Goal: Task Accomplishment & Management: Use online tool/utility

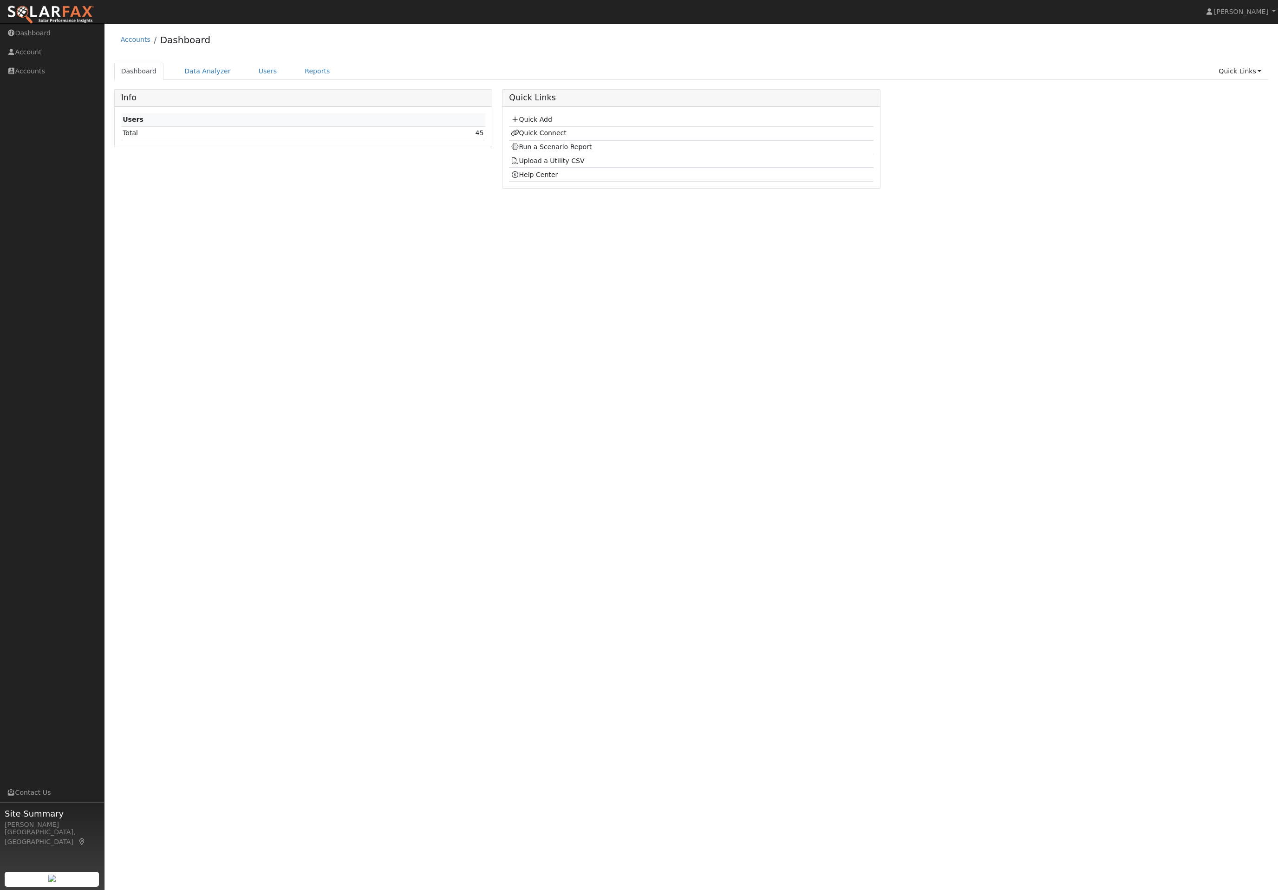
click at [267, 80] on link "Users" at bounding box center [268, 71] width 33 height 17
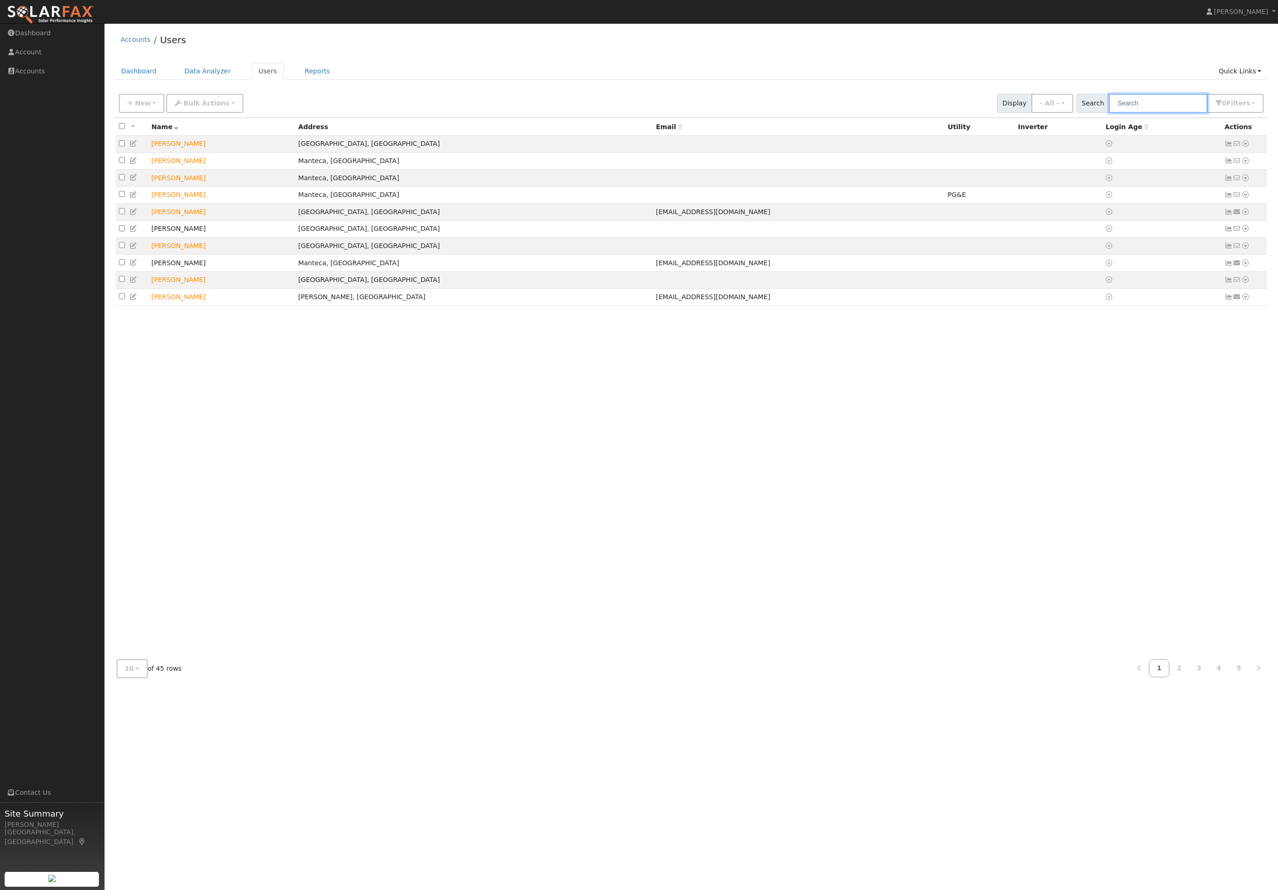
click at [1170, 113] on input "text" at bounding box center [1158, 103] width 98 height 19
type input "dean"
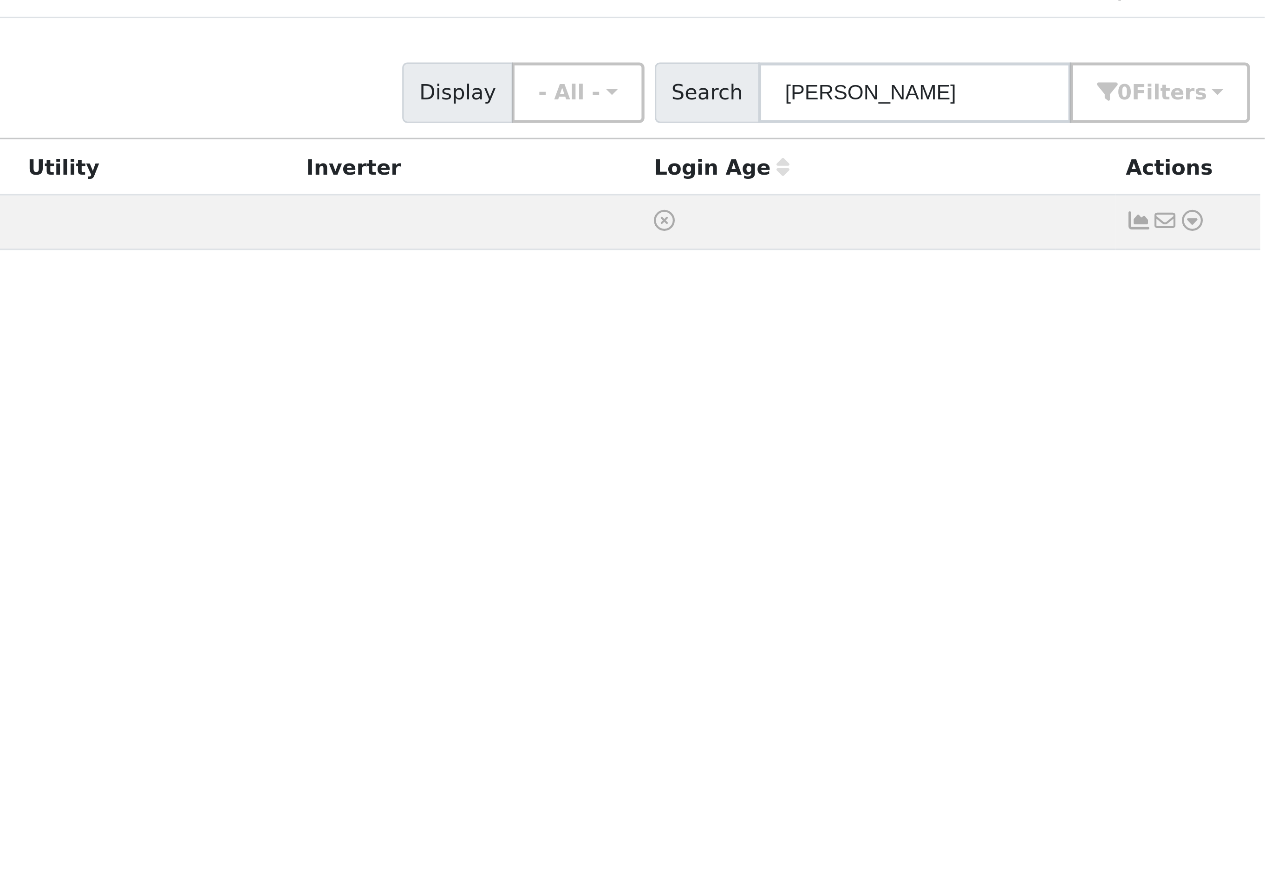
click at [1241, 140] on icon at bounding box center [1245, 143] width 8 height 7
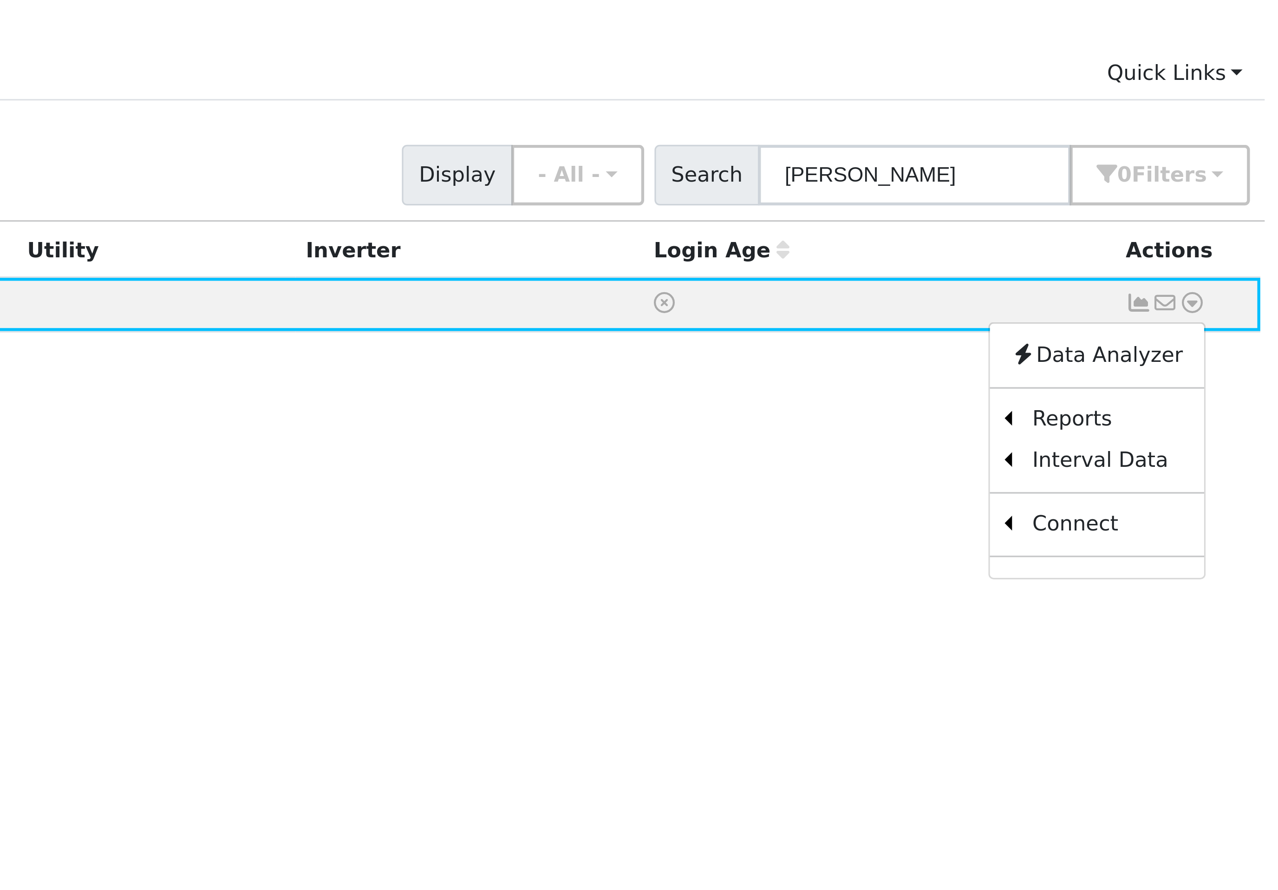
click at [0, 0] on link "Scenario" at bounding box center [0, 0] width 0 height 0
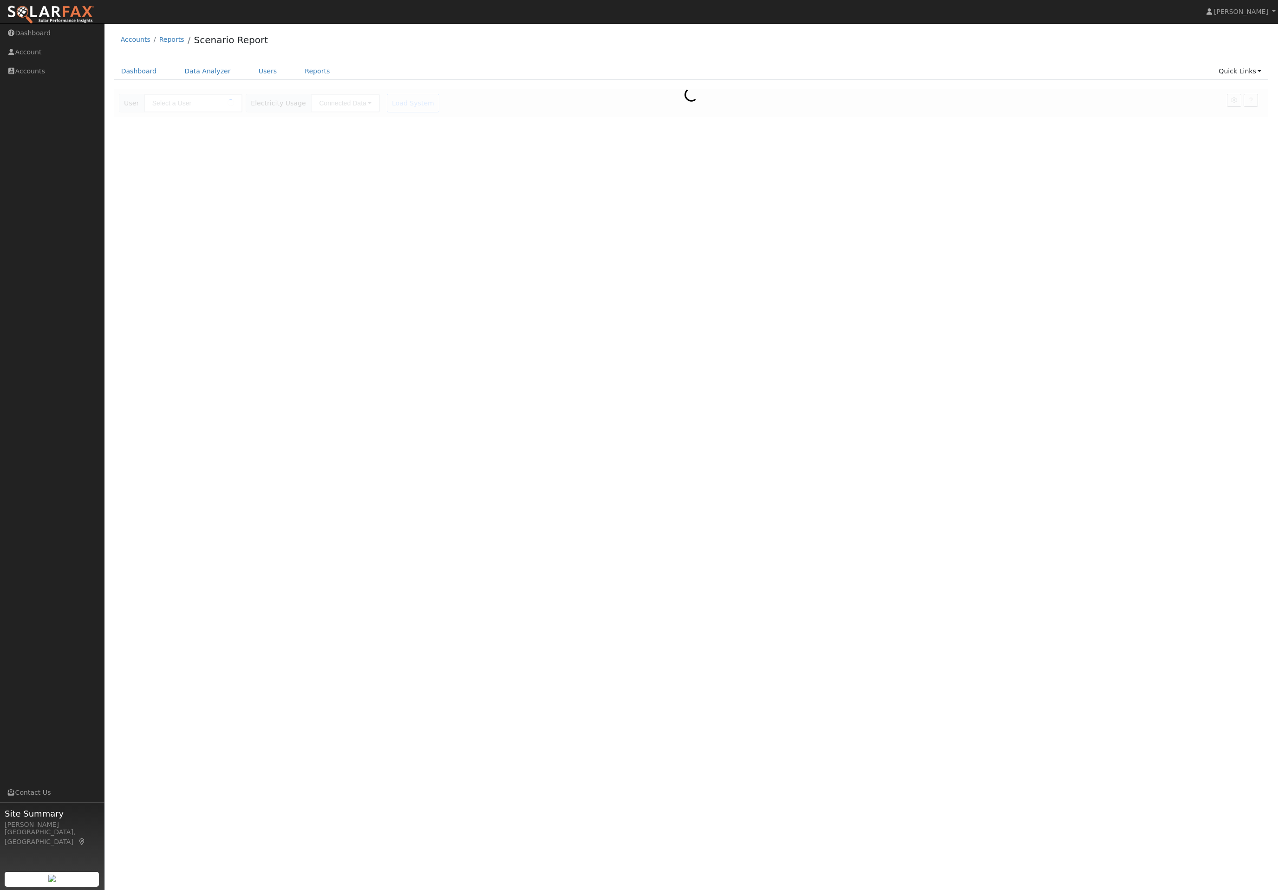
type input "[PERSON_NAME]"
type input "Pacific Gas & Electric"
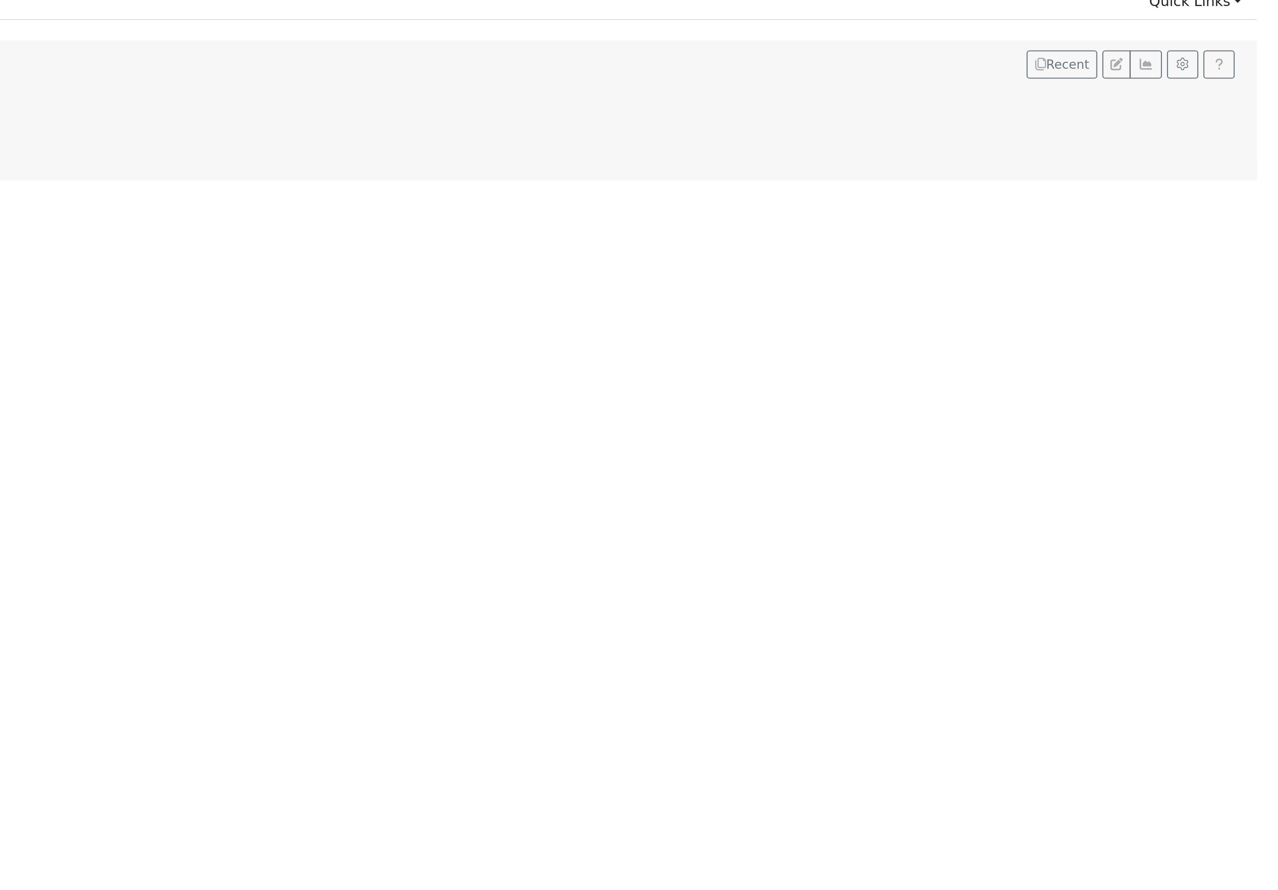
click at [1227, 94] on button "button" at bounding box center [1234, 100] width 14 height 13
type input "130"
type input "150"
type input "200"
type input "15"
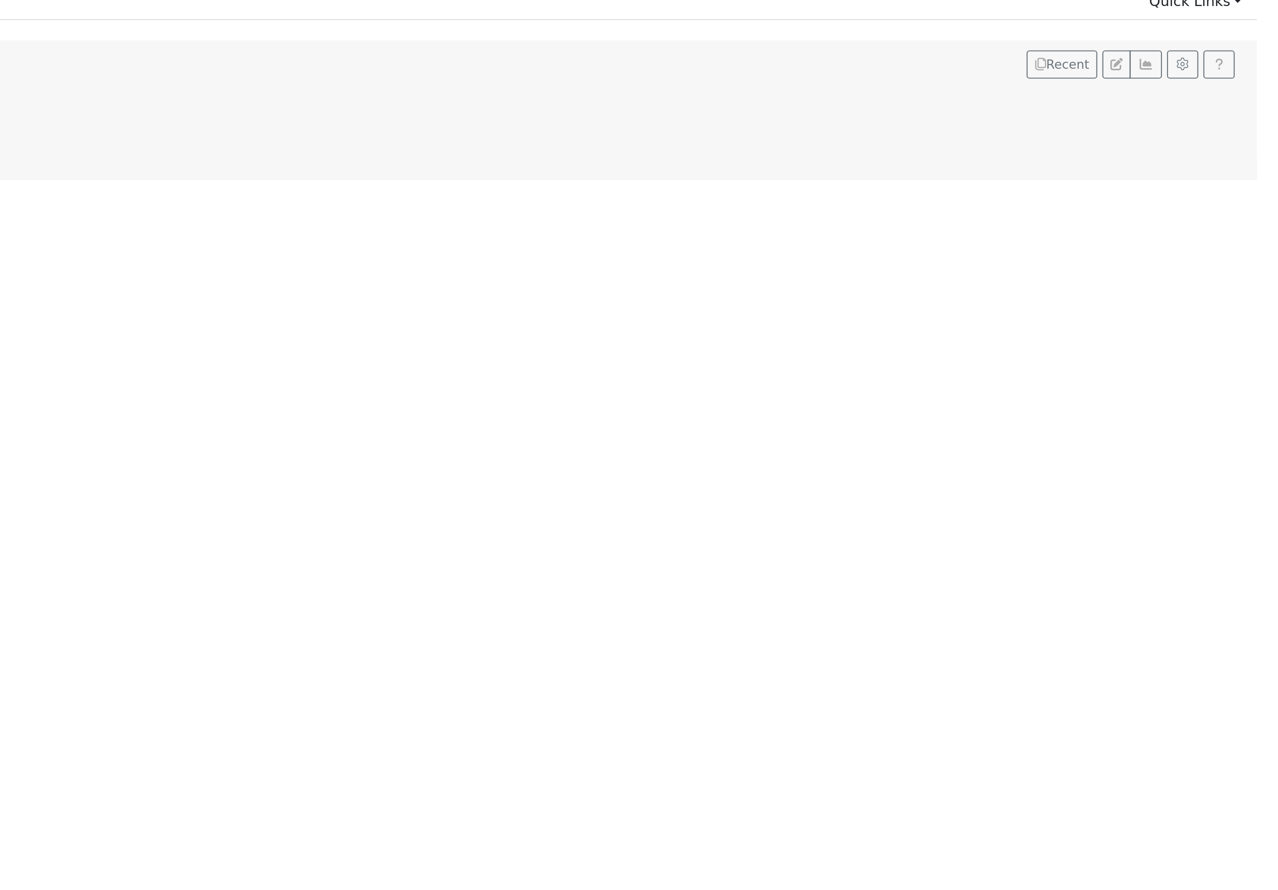
type input "30"
type input "5"
type input "6.6"
type input "3.44"
type input "15500"
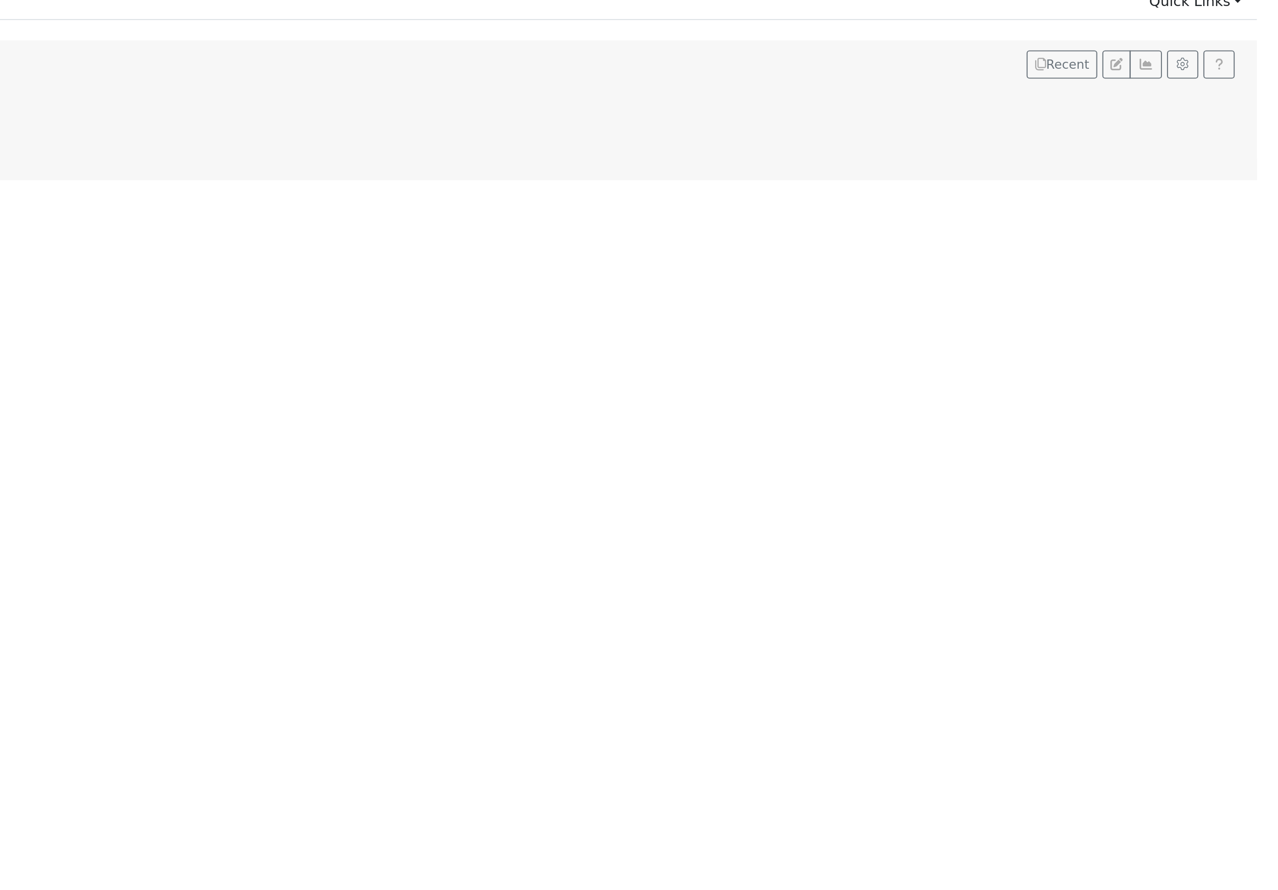
type input "15"
type input "0"
type input "350"
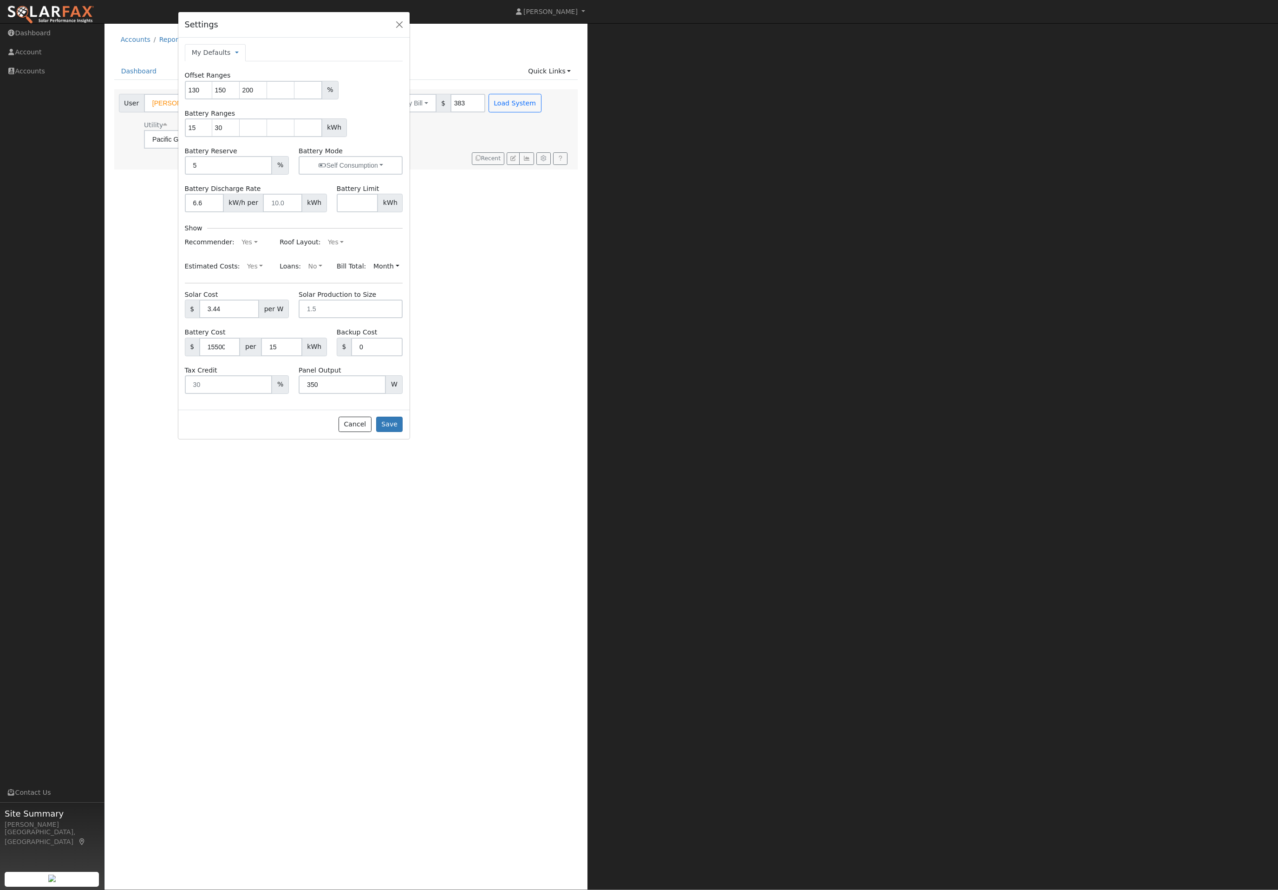
click at [403, 20] on div "Settings" at bounding box center [293, 25] width 231 height 26
click at [399, 31] on button "button" at bounding box center [399, 24] width 13 height 13
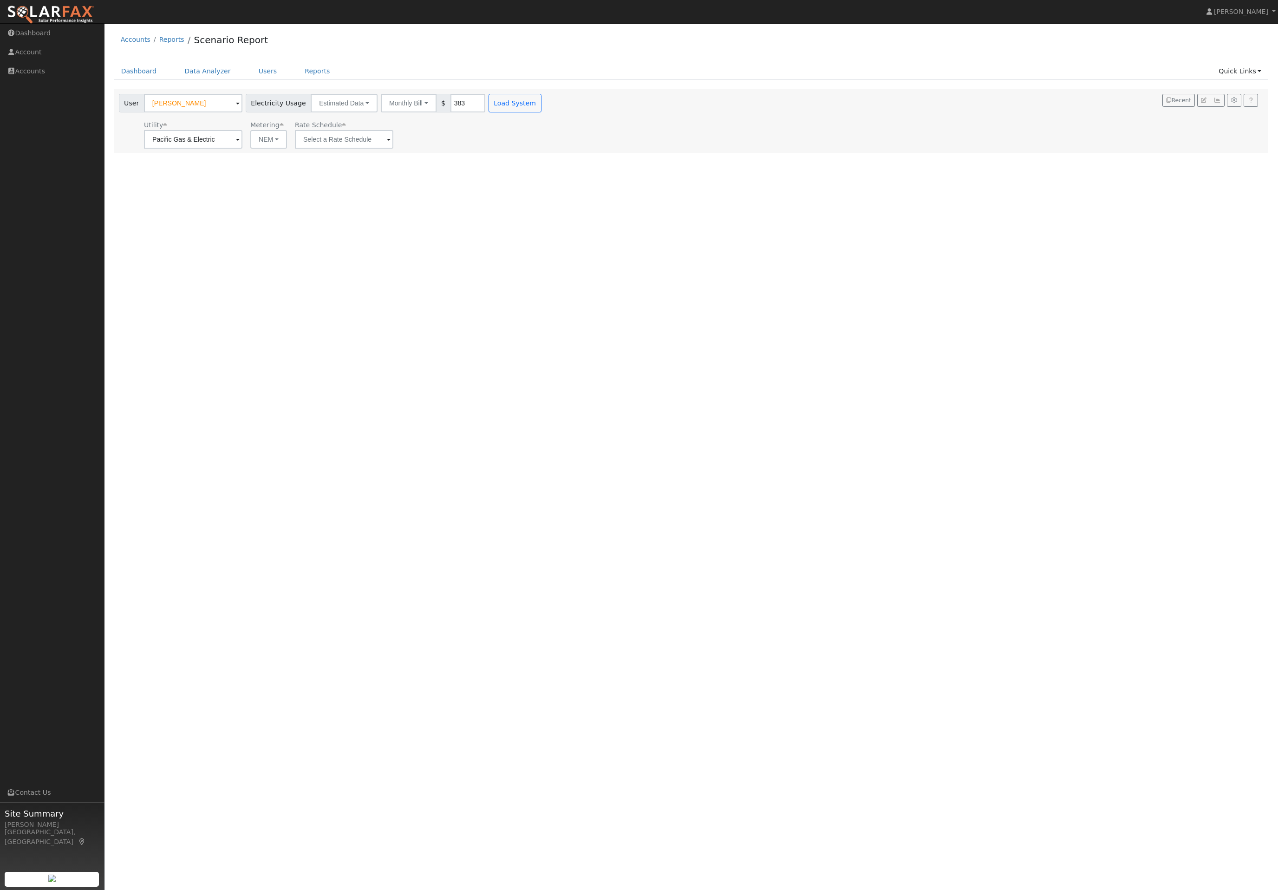
click at [1233, 71] on link "Quick Links" at bounding box center [1239, 71] width 57 height 17
click at [1224, 113] on link "Quick Connect" at bounding box center [1221, 106] width 94 height 13
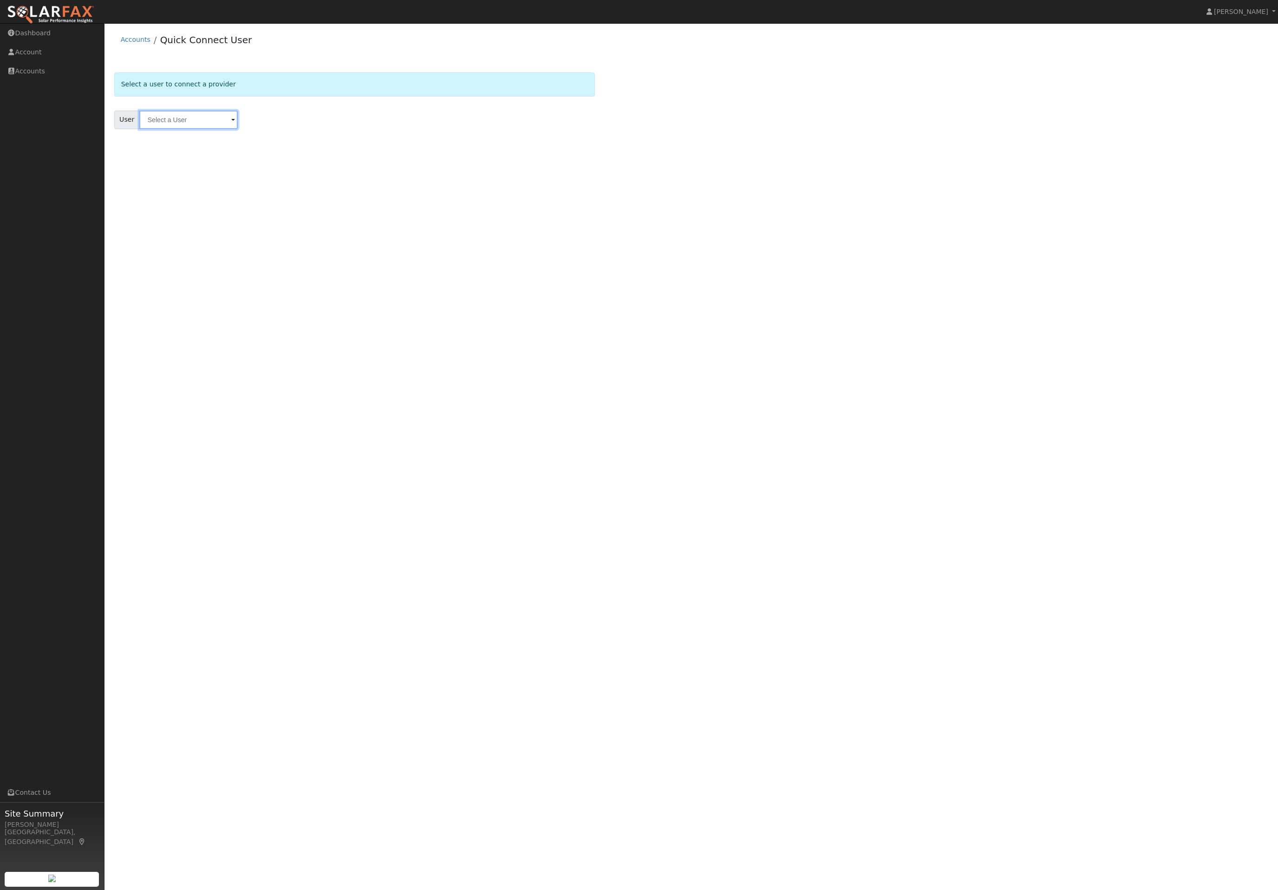
click at [173, 129] on input "text" at bounding box center [188, 120] width 98 height 19
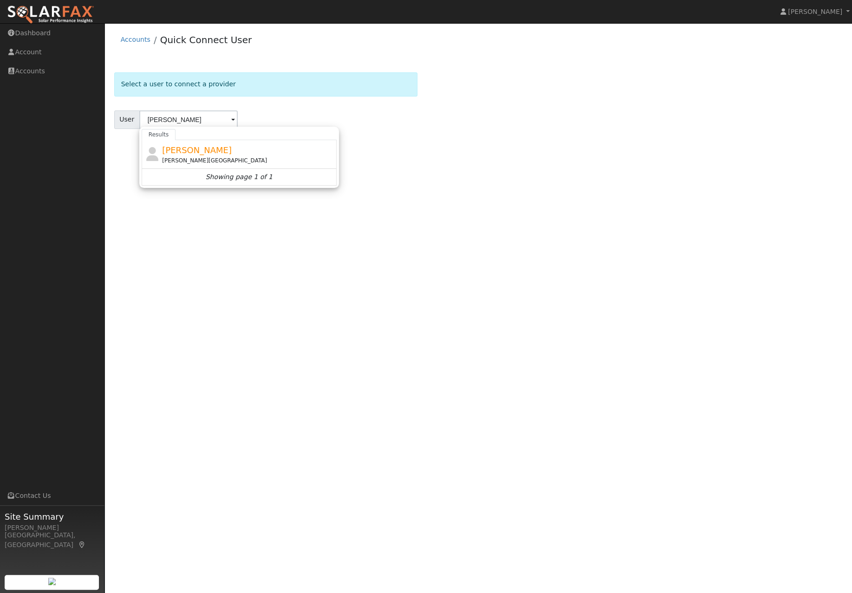
click at [205, 155] on span "[PERSON_NAME]" at bounding box center [197, 150] width 70 height 10
type input "[PERSON_NAME]"
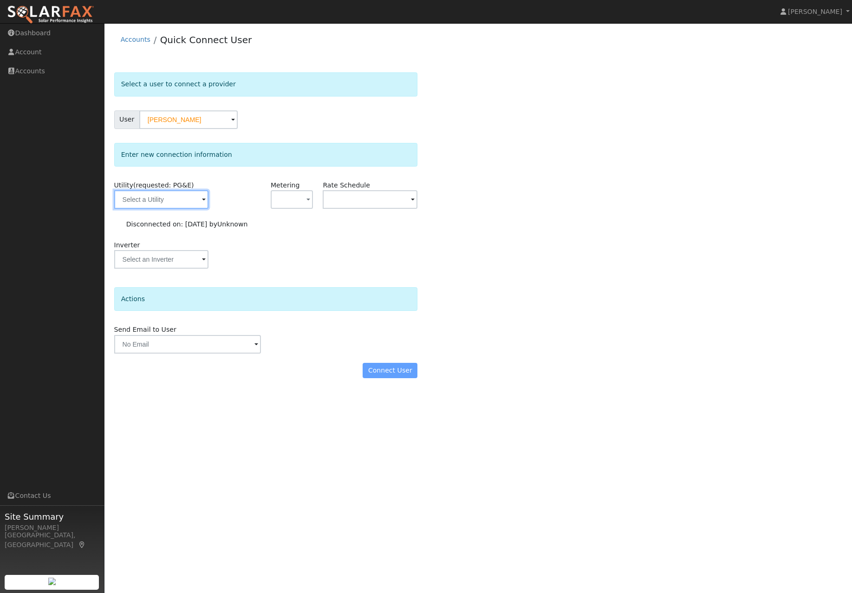
click at [160, 196] on input "text" at bounding box center [161, 199] width 95 height 19
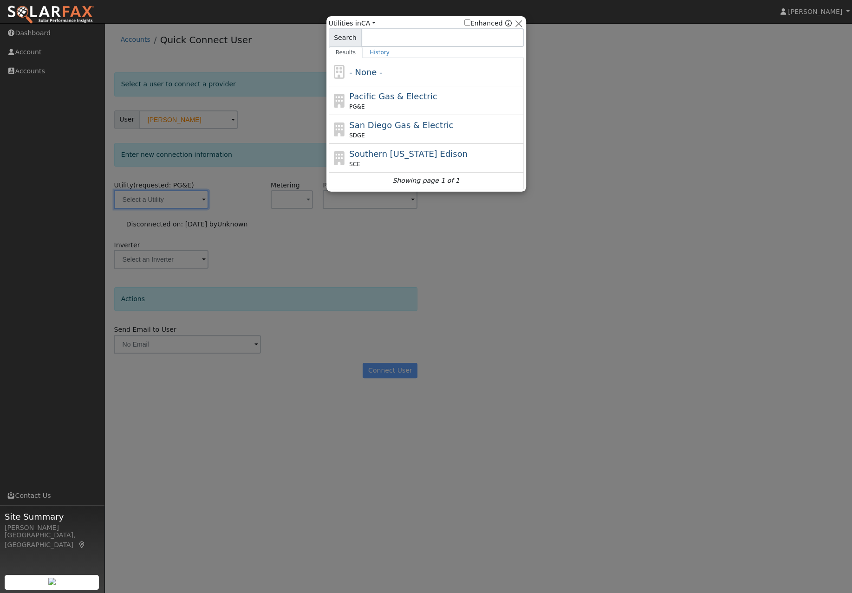
click at [390, 92] on span "Pacific Gas & Electric" at bounding box center [393, 96] width 88 height 10
type input "PG&E"
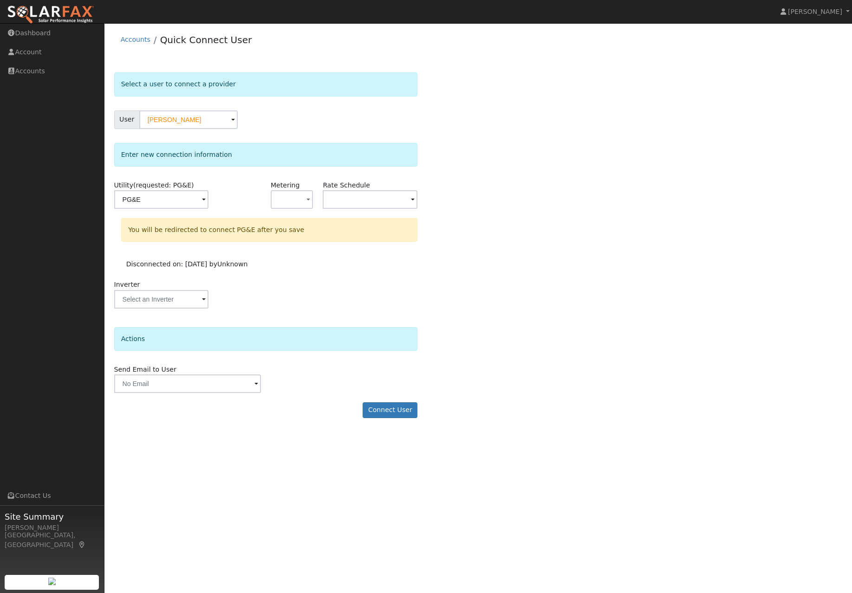
click at [391, 418] on button "Connect User" at bounding box center [390, 411] width 55 height 16
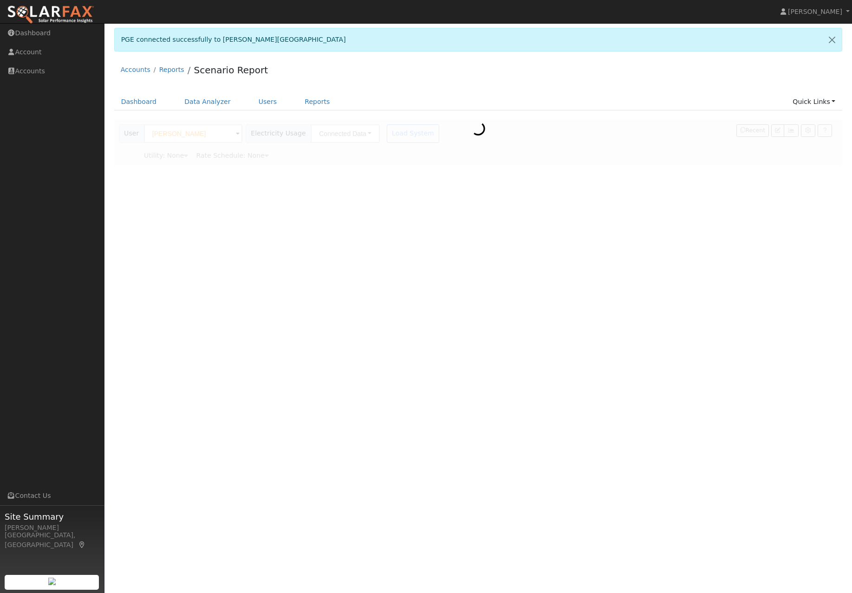
type input "Pacific Gas & Electric"
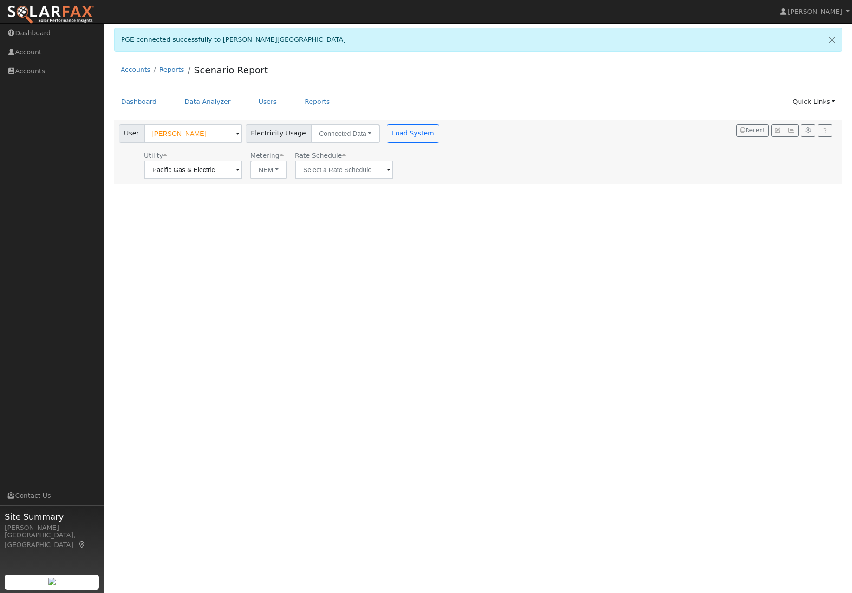
click at [406, 141] on button "Load System" at bounding box center [413, 133] width 53 height 19
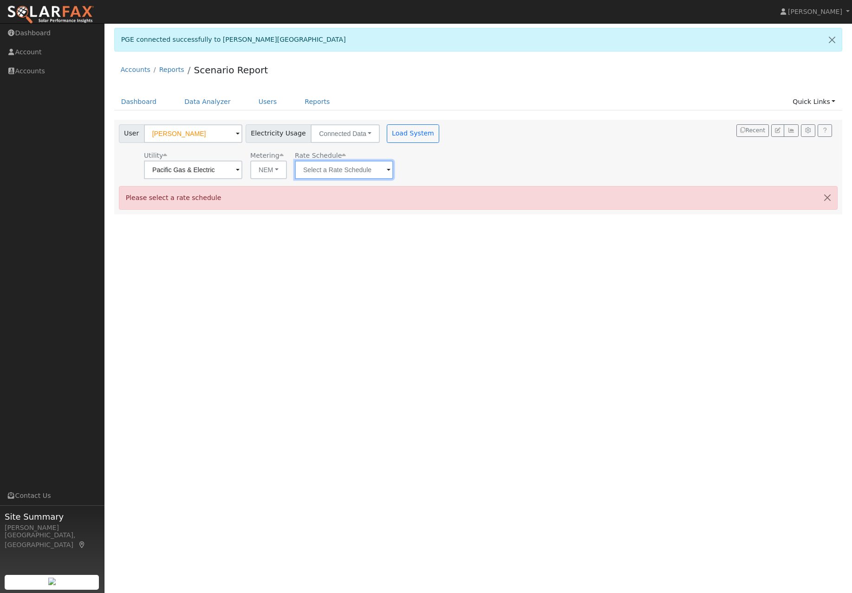
click at [242, 169] on input "text" at bounding box center [193, 170] width 98 height 19
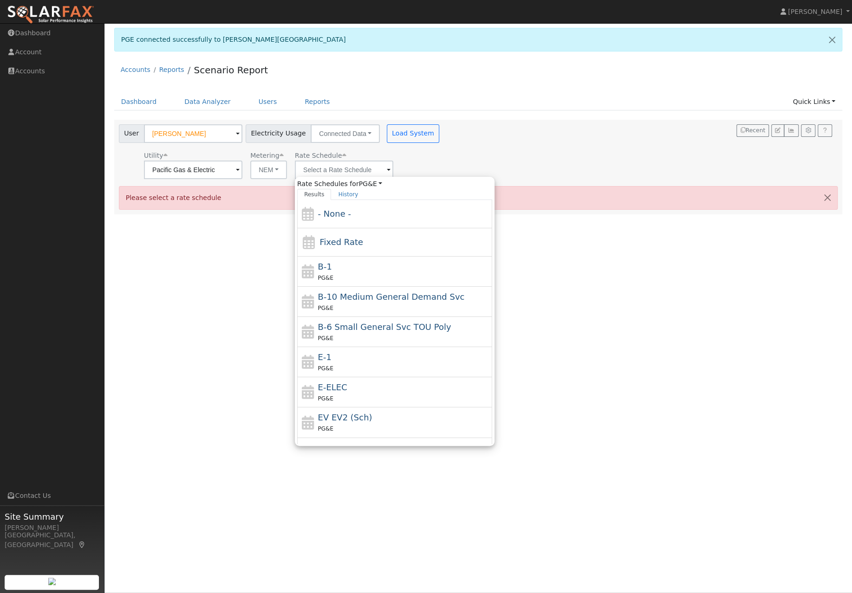
click at [250, 172] on button "NEM" at bounding box center [268, 170] width 37 height 19
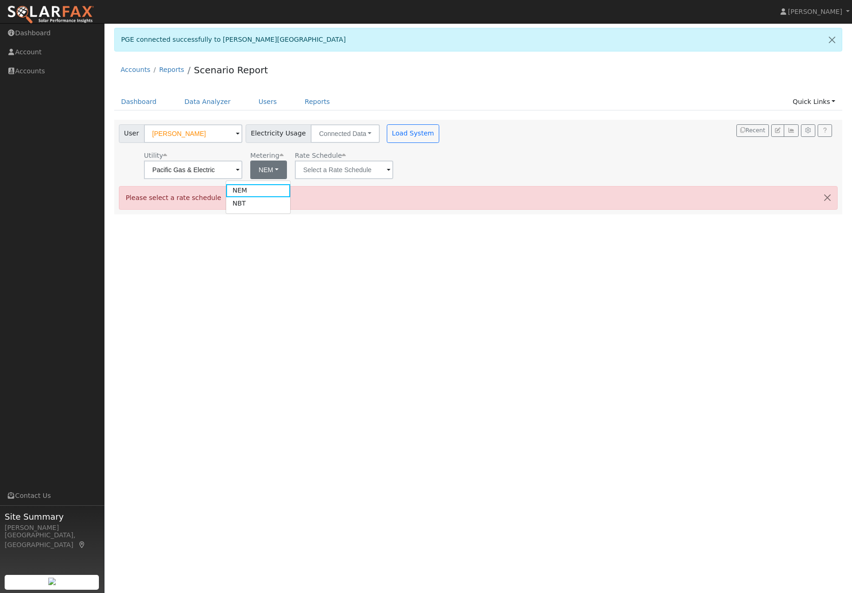
click at [443, 241] on div "User Profile First name Last name Email Email Notifications No Emails No Emails…" at bounding box center [478, 308] width 748 height 570
click at [424, 267] on div "User Profile First name Last name Email Email Notifications No Emails No Emails…" at bounding box center [478, 308] width 748 height 570
click at [259, 107] on link "Users" at bounding box center [268, 101] width 33 height 17
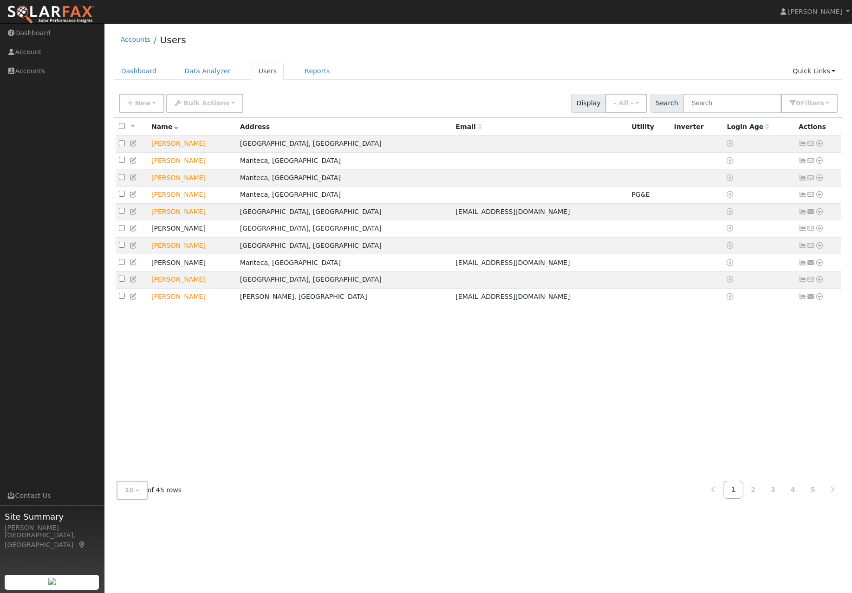
click at [203, 60] on div "Accounts Users Dashboard Data Analyzer Users Reports Quick Links Quick Add Quic…" at bounding box center [478, 267] width 738 height 479
click at [213, 75] on link "Data Analyzer" at bounding box center [207, 71] width 60 height 17
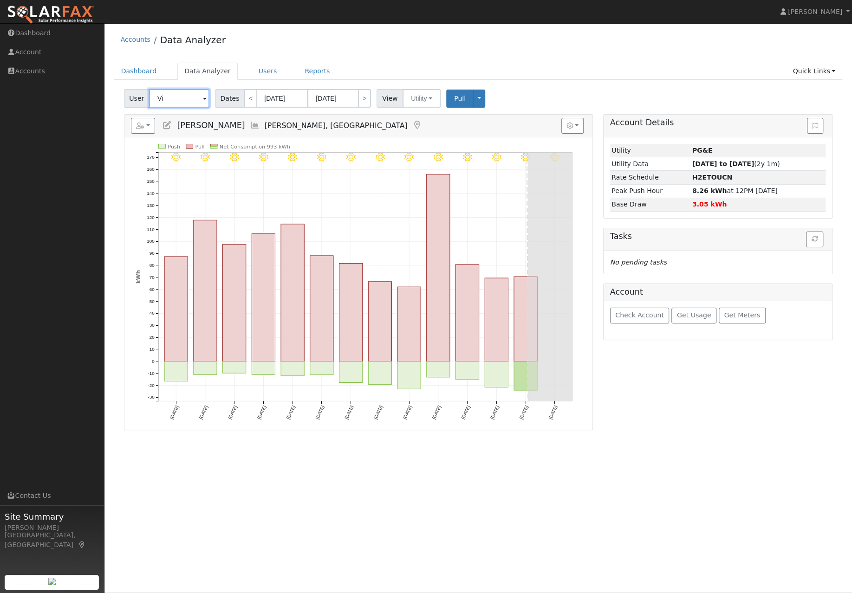
type input "V"
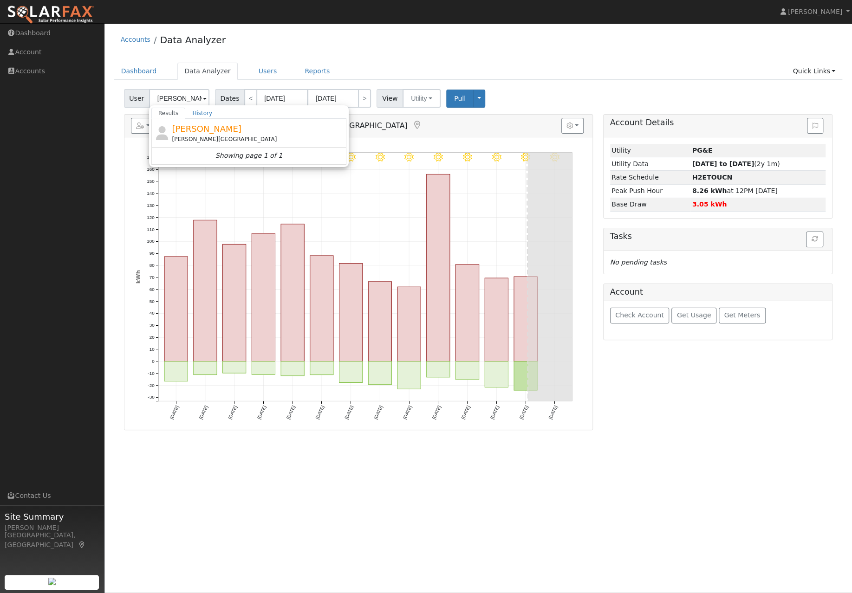
click at [170, 136] on icon at bounding box center [162, 133] width 16 height 14
type input "[PERSON_NAME]"
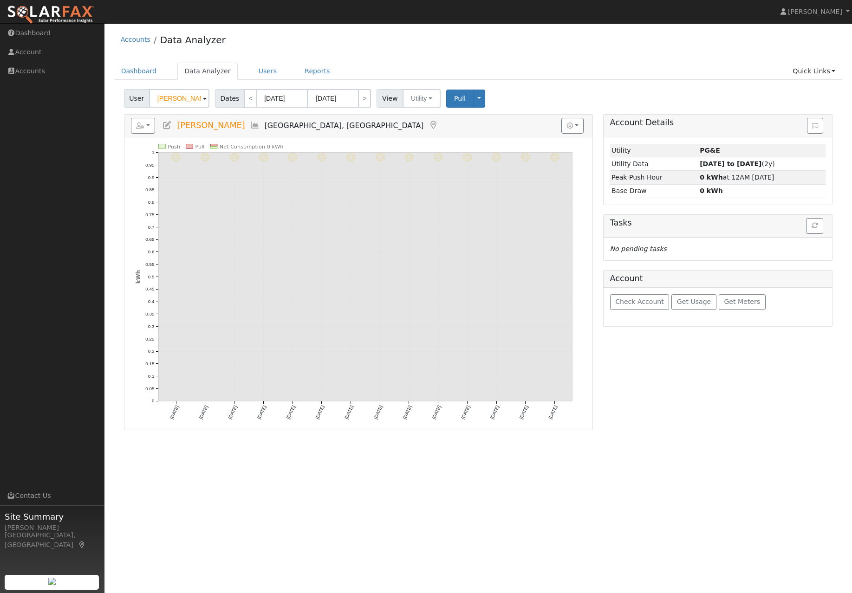
click at [818, 234] on button "button" at bounding box center [814, 226] width 17 height 16
click at [694, 310] on button "Get Usage" at bounding box center [693, 302] width 45 height 16
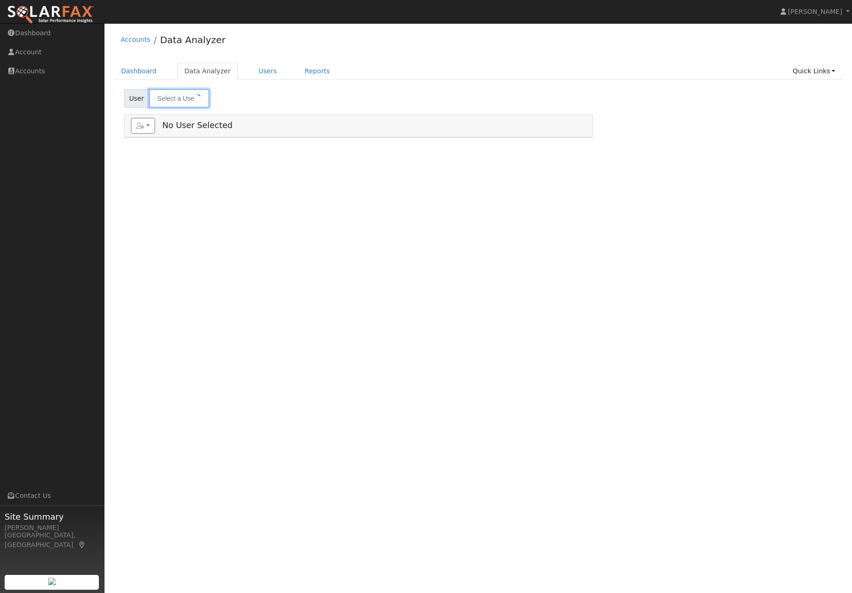
type input "[PERSON_NAME]"
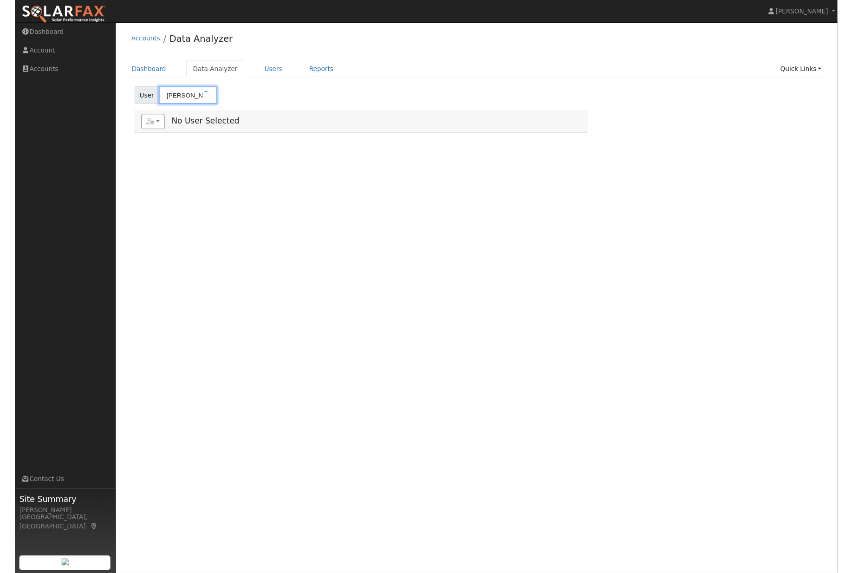
scroll to position [0, 0]
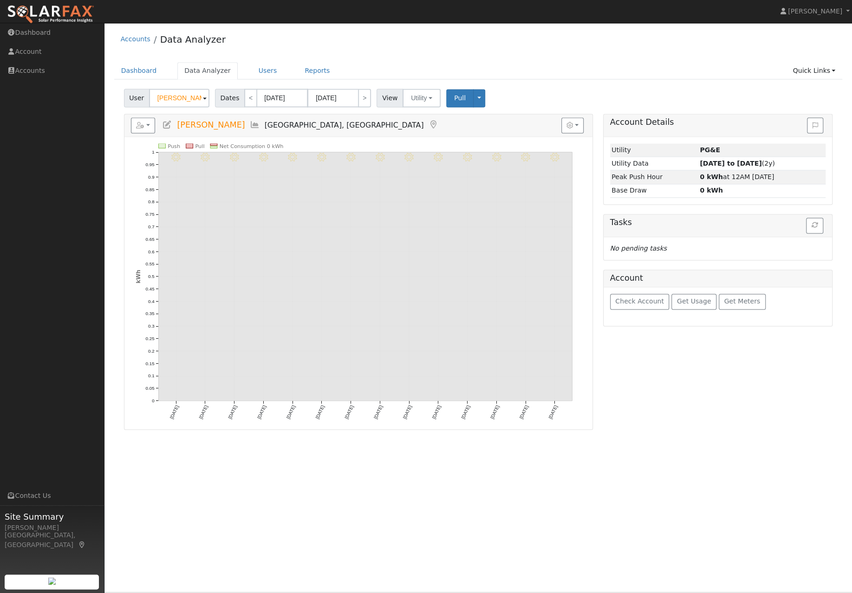
click at [461, 103] on button "Pull" at bounding box center [459, 99] width 27 height 18
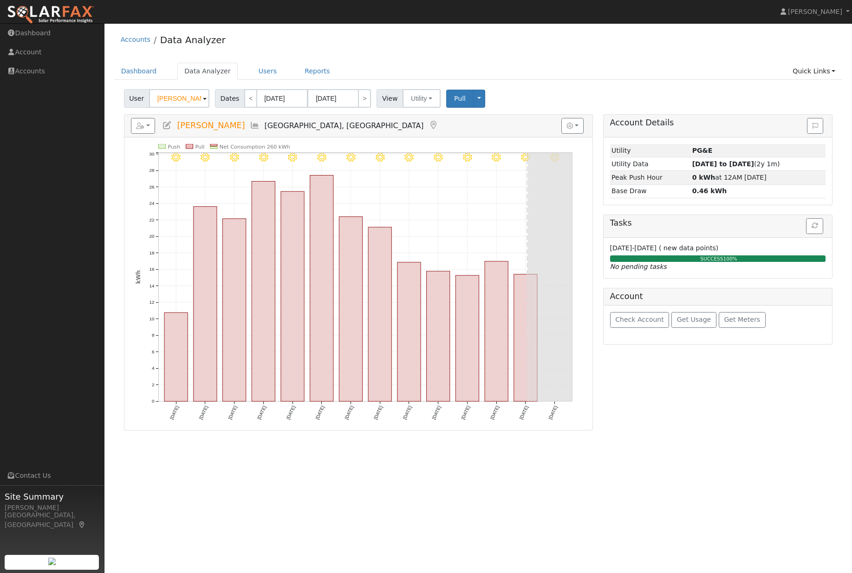
click at [579, 134] on button "button" at bounding box center [572, 126] width 23 height 16
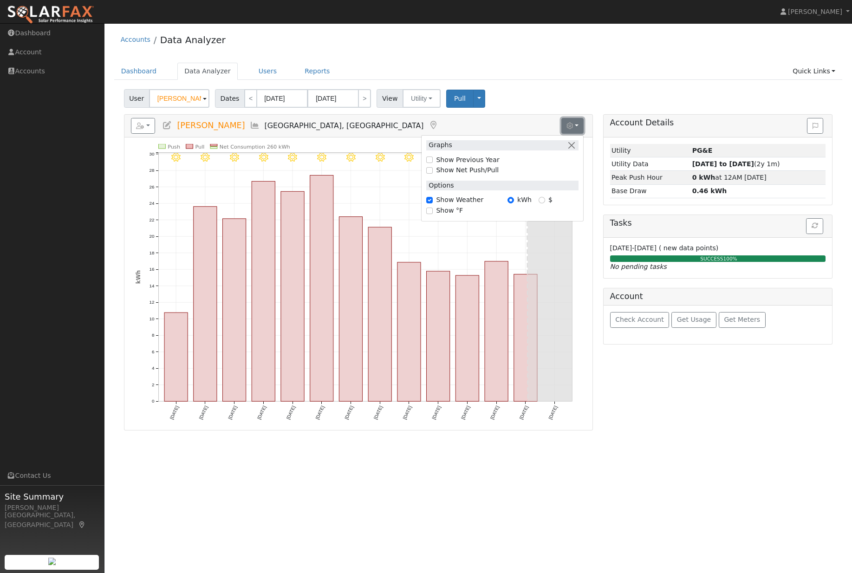
click at [144, 129] on icon "button" at bounding box center [140, 126] width 8 height 7
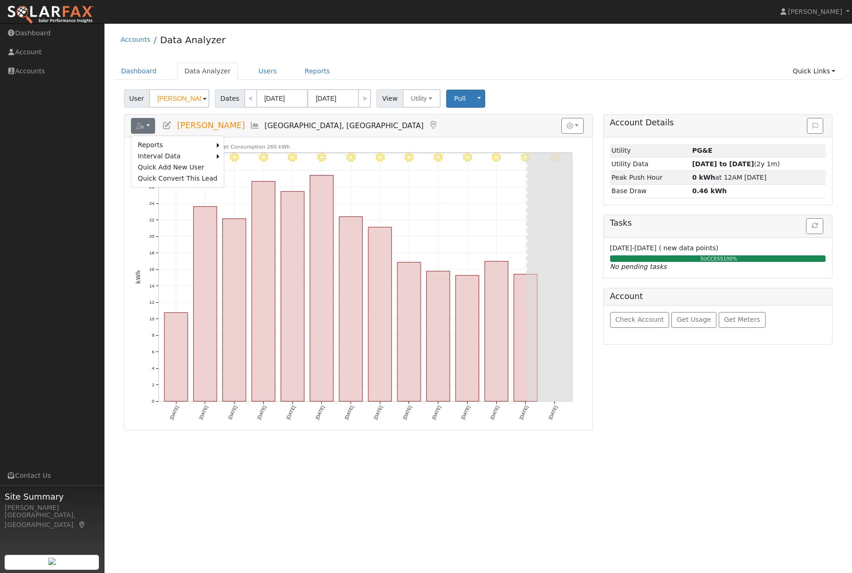
click at [0, 0] on ul "Scenario Health Check Energy Audit Account Timeline User Audit Trail" at bounding box center [0, 0] width 0 height 0
click at [142, 134] on button "button" at bounding box center [143, 126] width 25 height 16
click at [0, 0] on link "Scenario" at bounding box center [0, 0] width 0 height 0
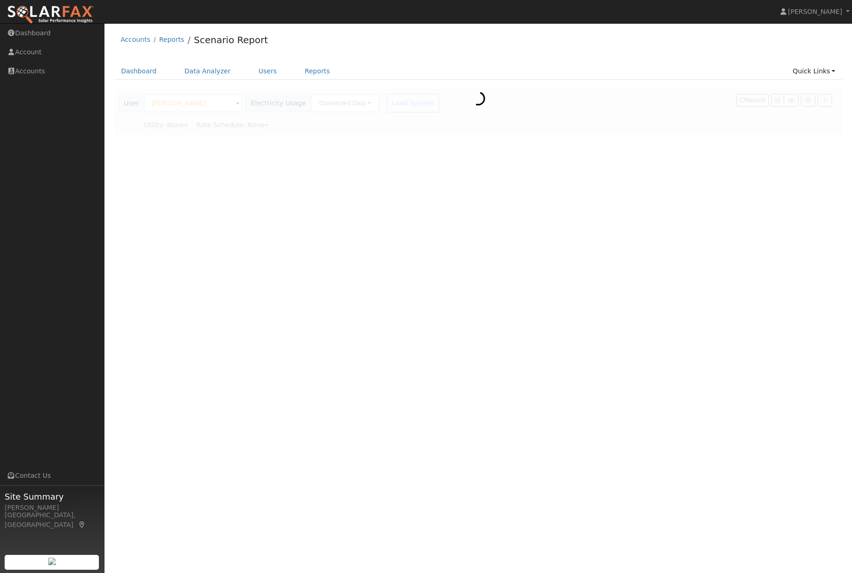
type input "Pacific Gas & Electric"
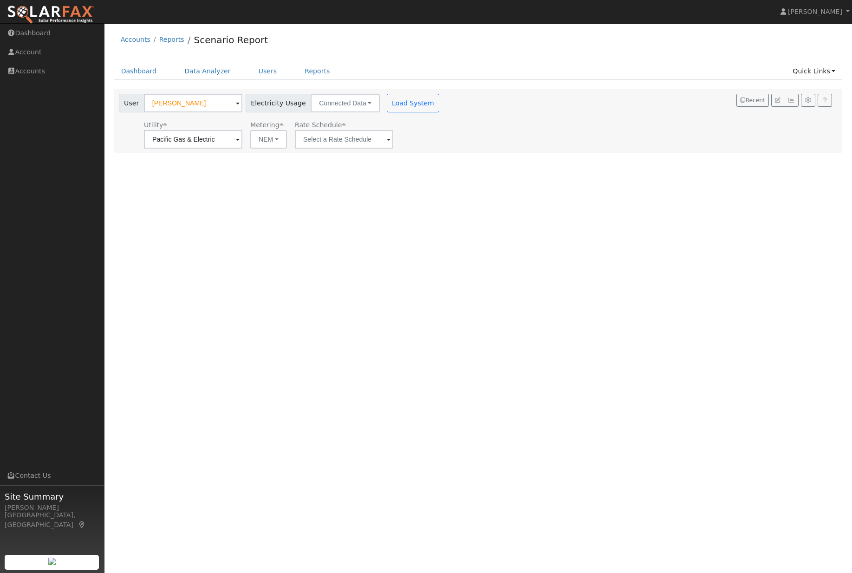
click at [251, 145] on button "NEM" at bounding box center [268, 139] width 37 height 19
click at [406, 112] on button "Load System" at bounding box center [413, 103] width 53 height 19
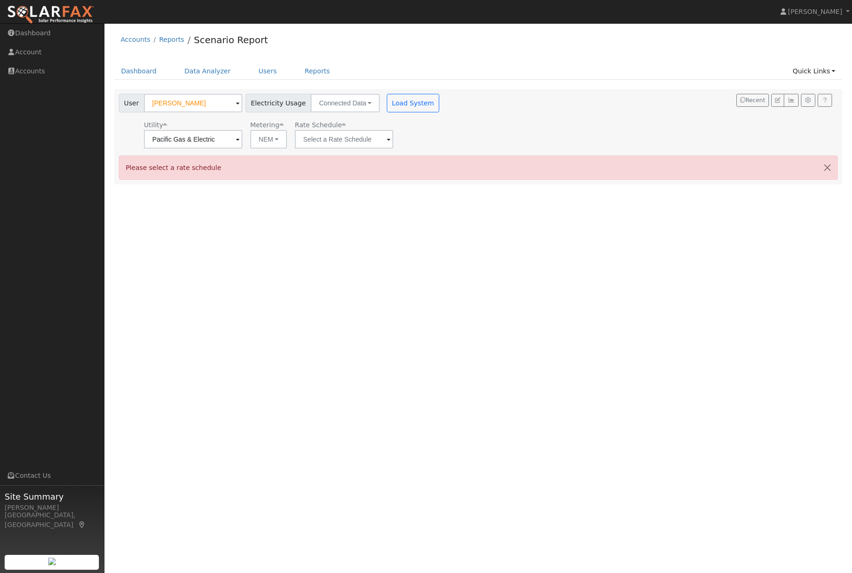
click at [319, 164] on div "Please select a rate schedule" at bounding box center [478, 168] width 719 height 24
click at [242, 145] on input "text" at bounding box center [193, 139] width 98 height 19
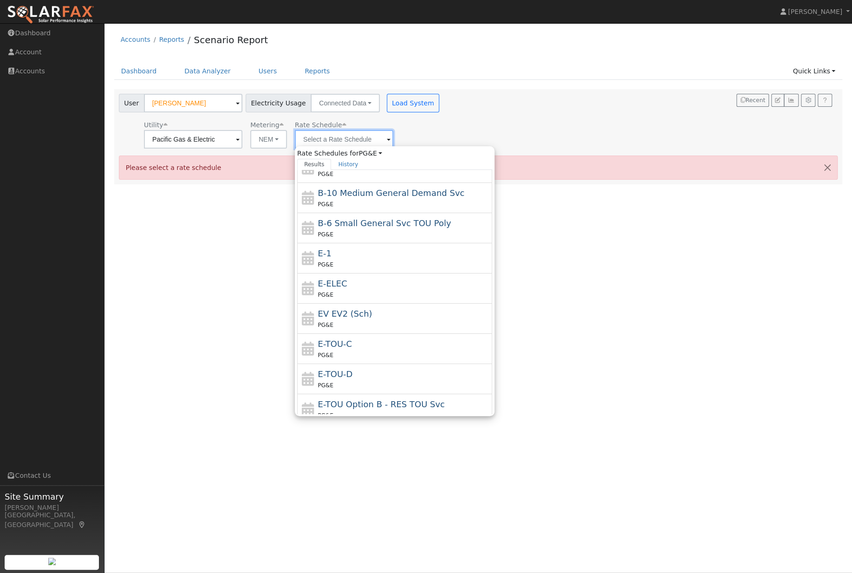
scroll to position [82, 0]
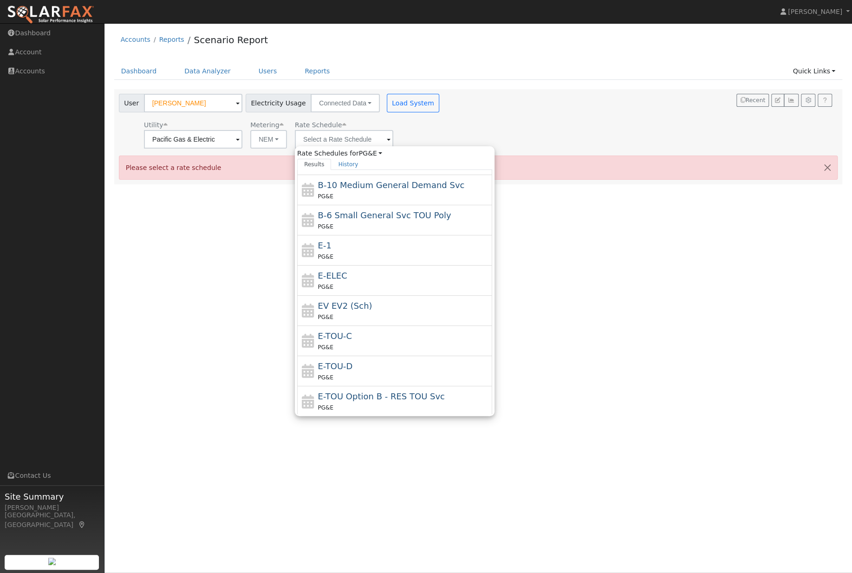
click at [351, 334] on div "E-TOU-C PG&E" at bounding box center [404, 341] width 172 height 22
type input "E-TOU-C"
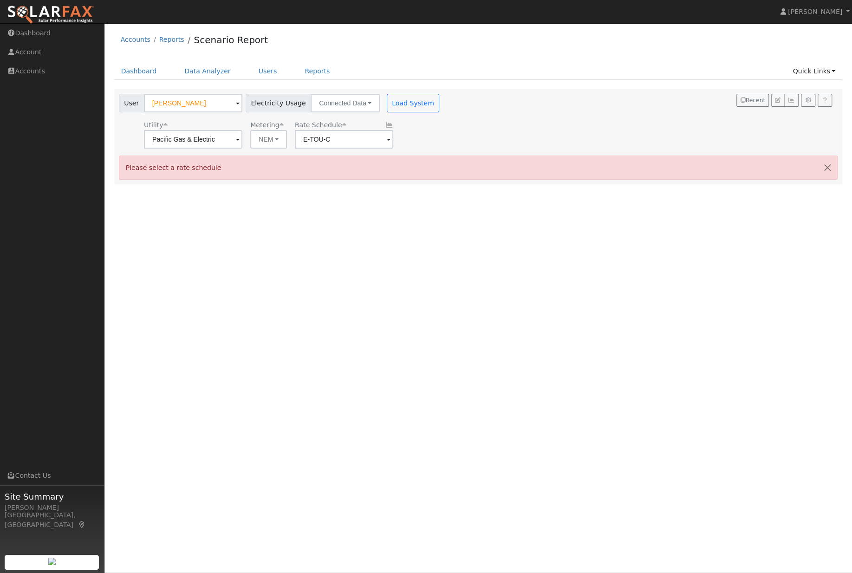
click at [402, 110] on button "Load System" at bounding box center [413, 103] width 53 height 19
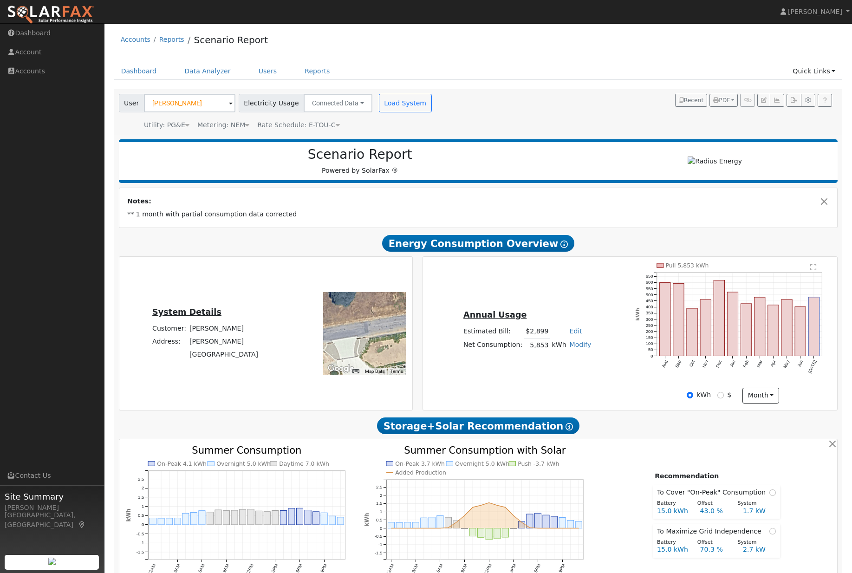
click at [269, 73] on link "Users" at bounding box center [268, 71] width 33 height 17
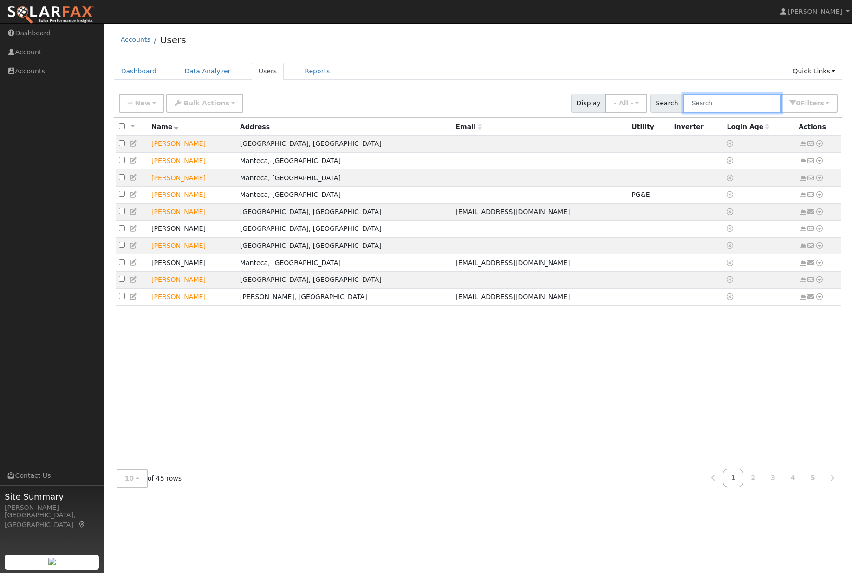
click at [755, 113] on input "text" at bounding box center [732, 103] width 98 height 19
type input "dean"
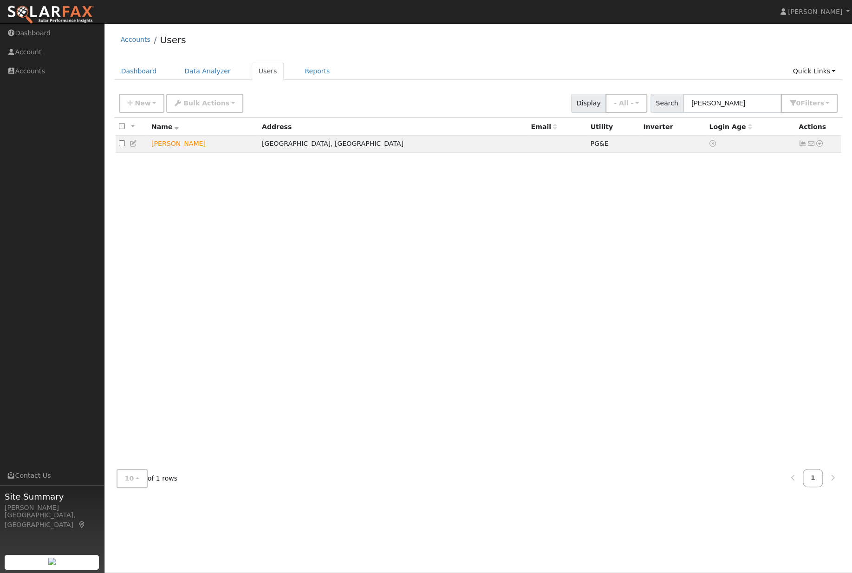
click at [825, 147] on td "No email address Send Email... Data Analyzer Reports Scenario Health Check Ener…" at bounding box center [818, 144] width 46 height 17
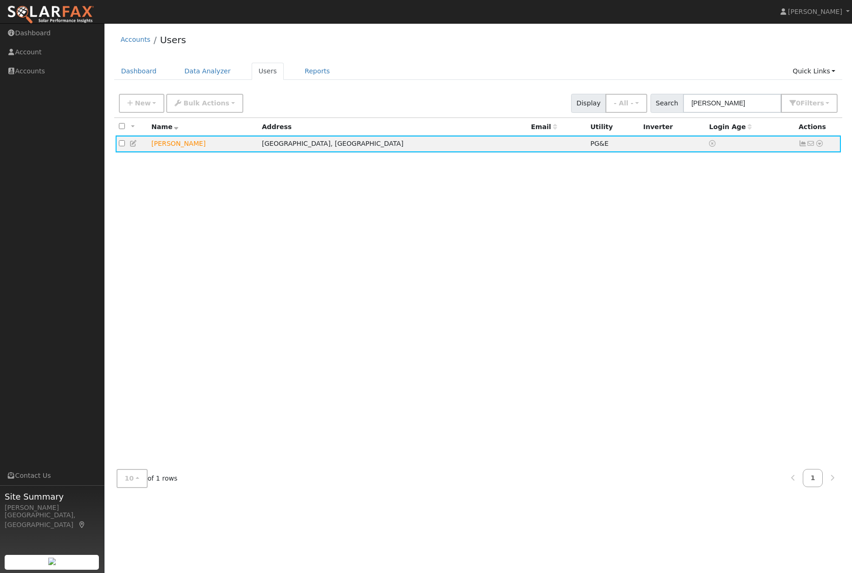
click at [818, 147] on icon at bounding box center [819, 143] width 8 height 7
click at [0, 0] on link "Scenario" at bounding box center [0, 0] width 0 height 0
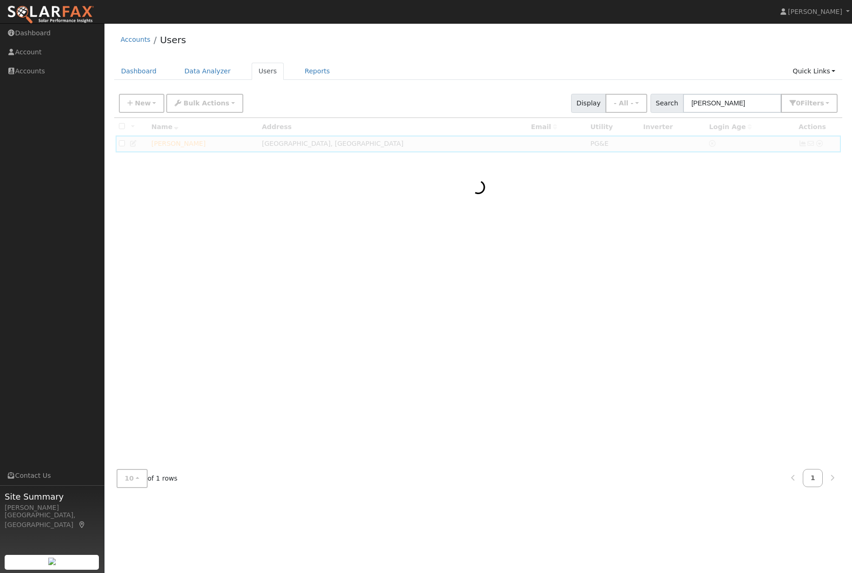
click at [514, 303] on div at bounding box center [478, 290] width 729 height 344
click at [743, 107] on input "dean" at bounding box center [732, 103] width 98 height 19
type input "dean"
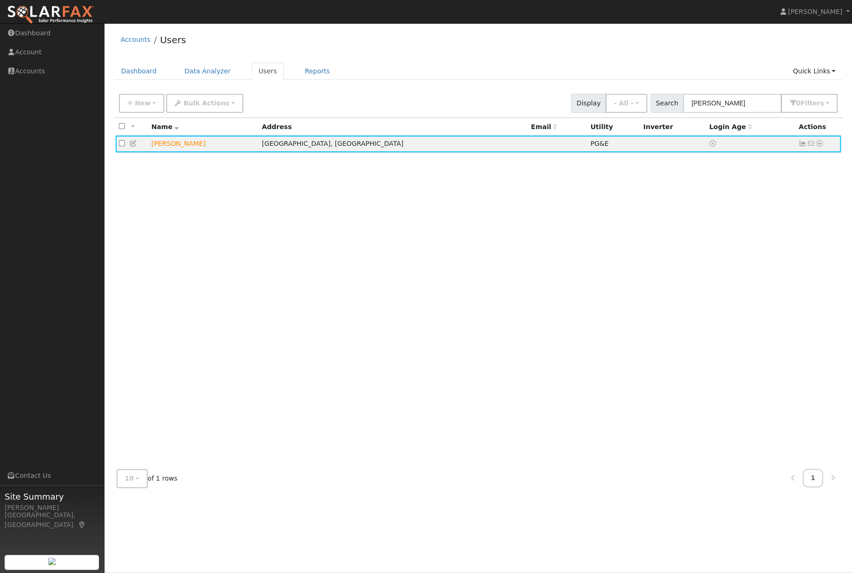
click at [139, 142] on td at bounding box center [132, 144] width 33 height 17
click at [138, 146] on icon at bounding box center [134, 143] width 8 height 7
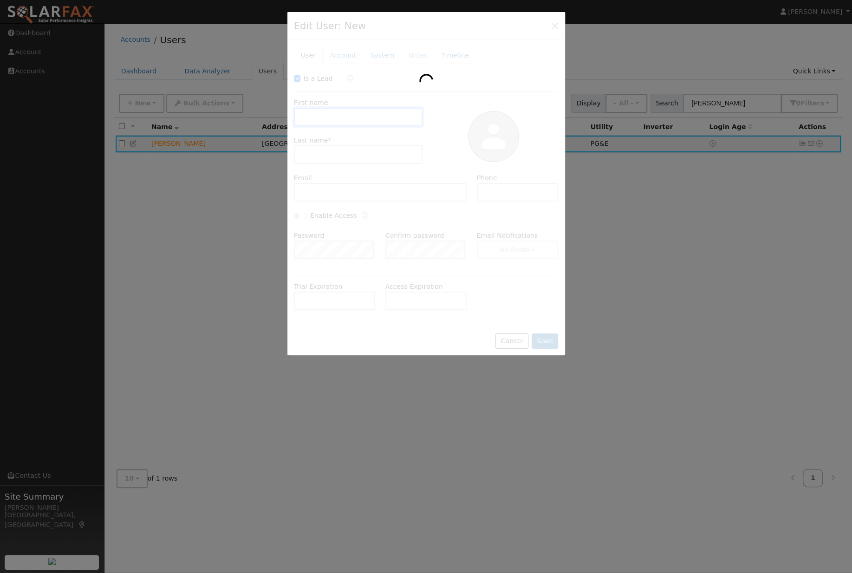
checkbox input "true"
type input "Dean"
type input "Wiltshire"
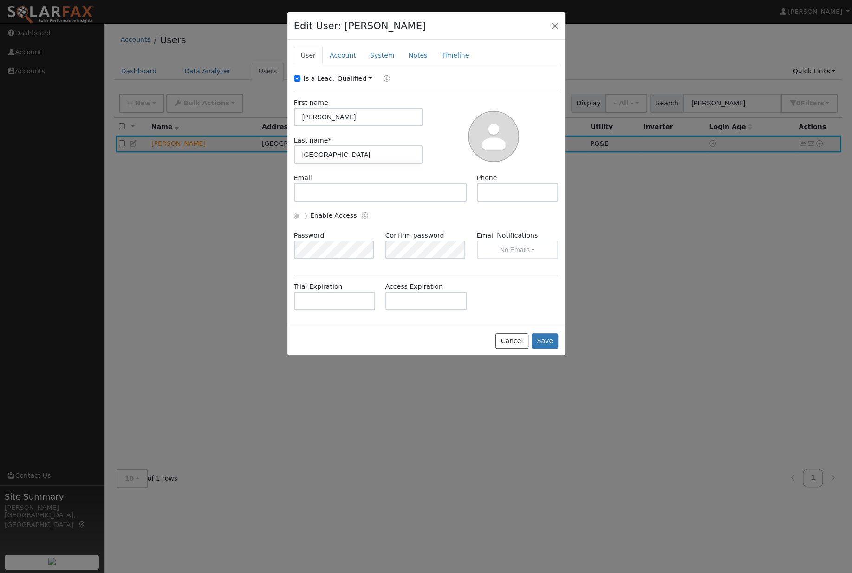
click at [355, 61] on link "Account" at bounding box center [343, 55] width 40 height 17
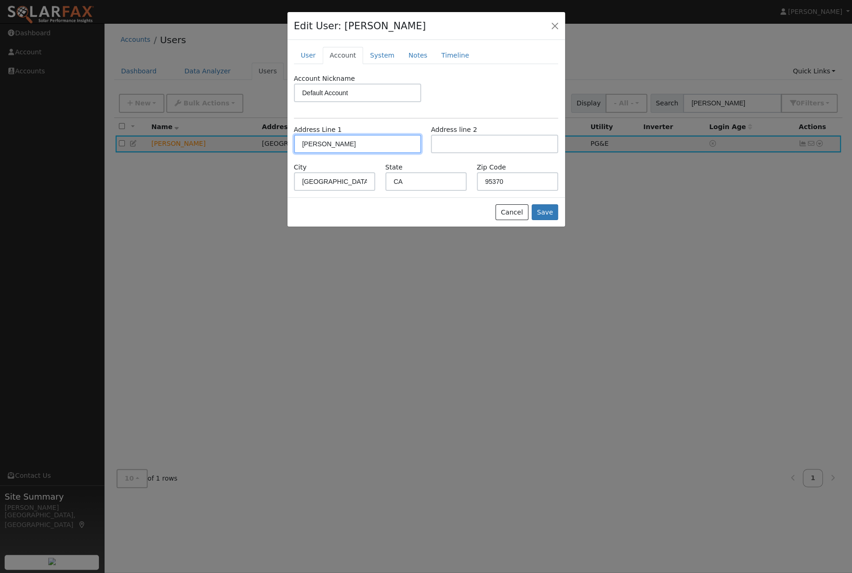
click at [375, 145] on input "Laura Lane" at bounding box center [357, 144] width 127 height 19
click at [373, 148] on input "Laura Lane" at bounding box center [357, 144] width 127 height 19
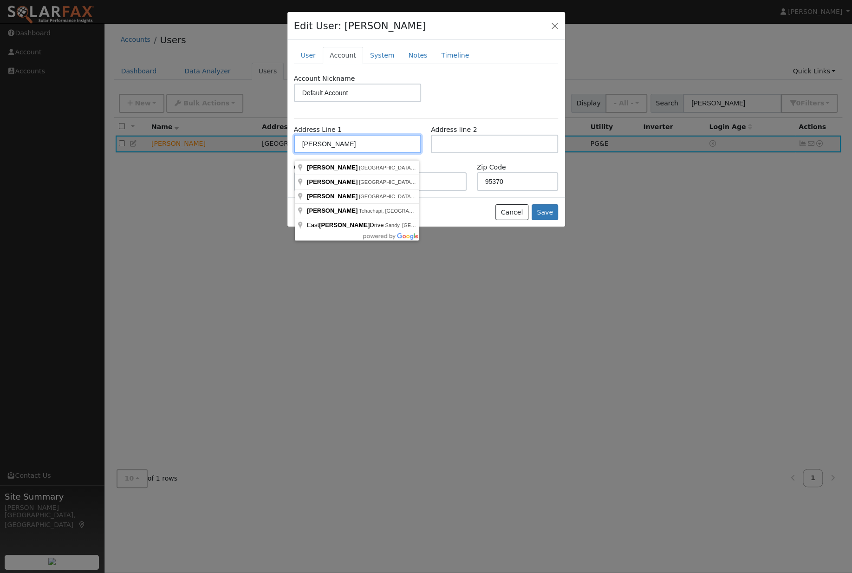
paste input "10940 Laru Ln Sonora Ca 95370"
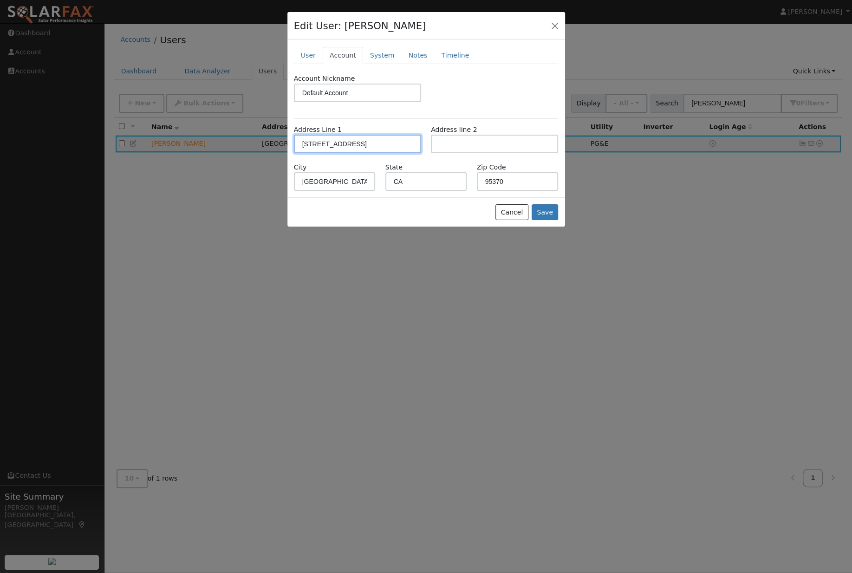
type input "[STREET_ADDRESS][PERSON_NAME]"
type input "Sonora"
click at [547, 219] on button "Save" at bounding box center [545, 212] width 27 height 16
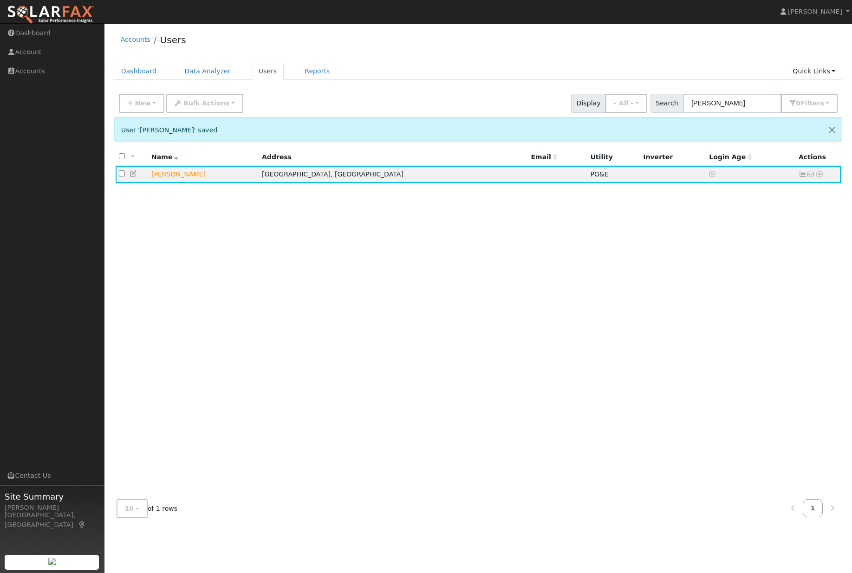
click at [822, 177] on icon at bounding box center [819, 174] width 8 height 7
click at [0, 0] on link "Scenario" at bounding box center [0, 0] width 0 height 0
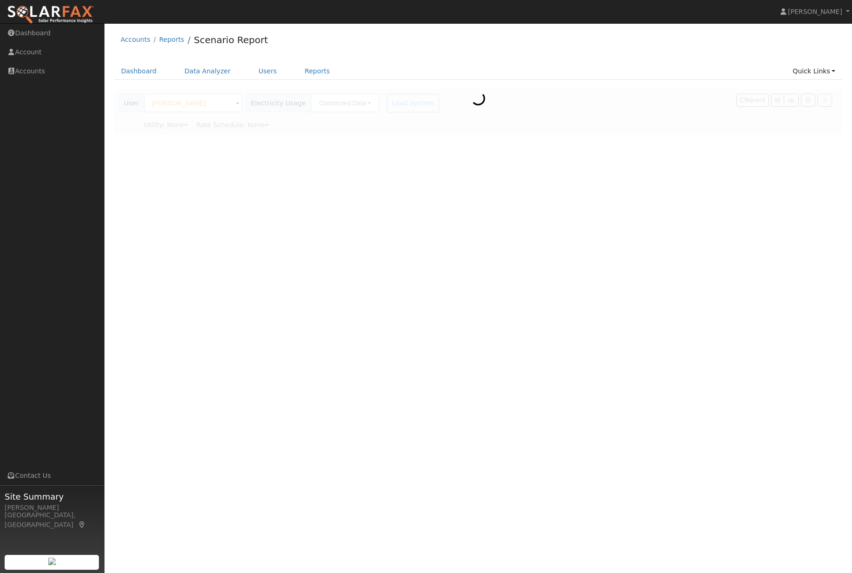
type input "Pacific Gas & Electric"
type input "[PERSON_NAME]"
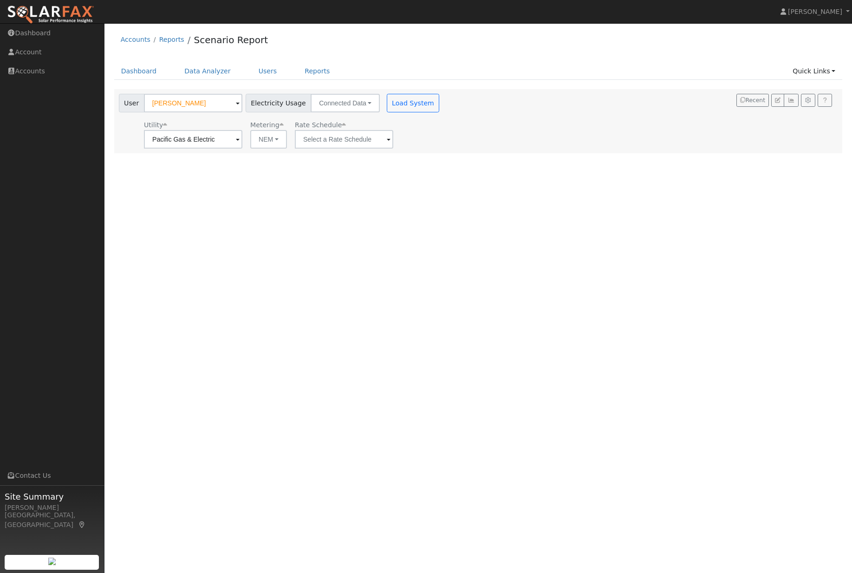
click at [402, 104] on button "Load System" at bounding box center [413, 103] width 53 height 19
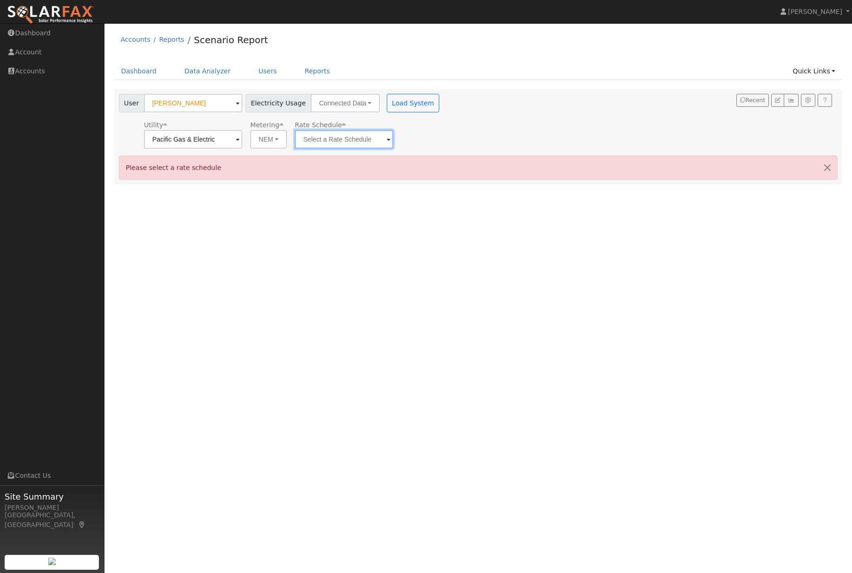
click at [242, 140] on input "text" at bounding box center [193, 139] width 98 height 19
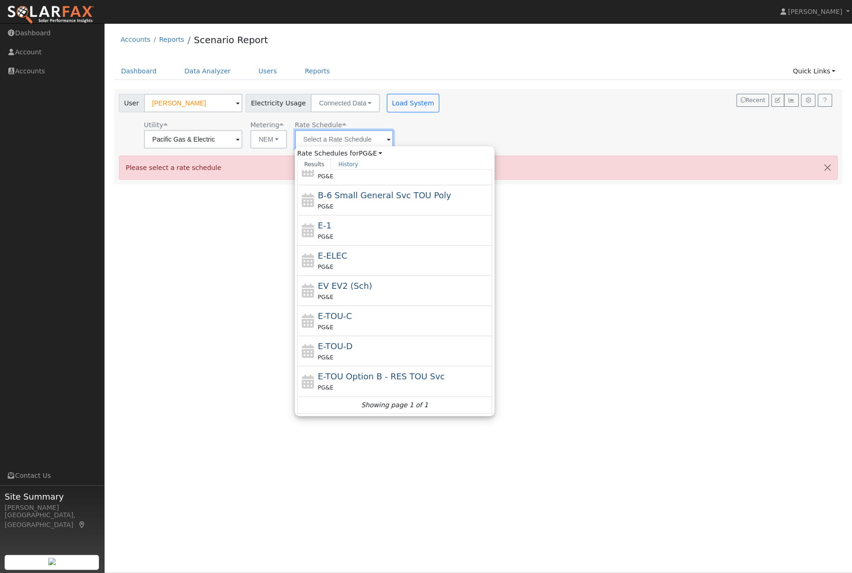
scroll to position [102, 0]
click at [378, 318] on div "E-TOU-C PG&E" at bounding box center [404, 321] width 172 height 22
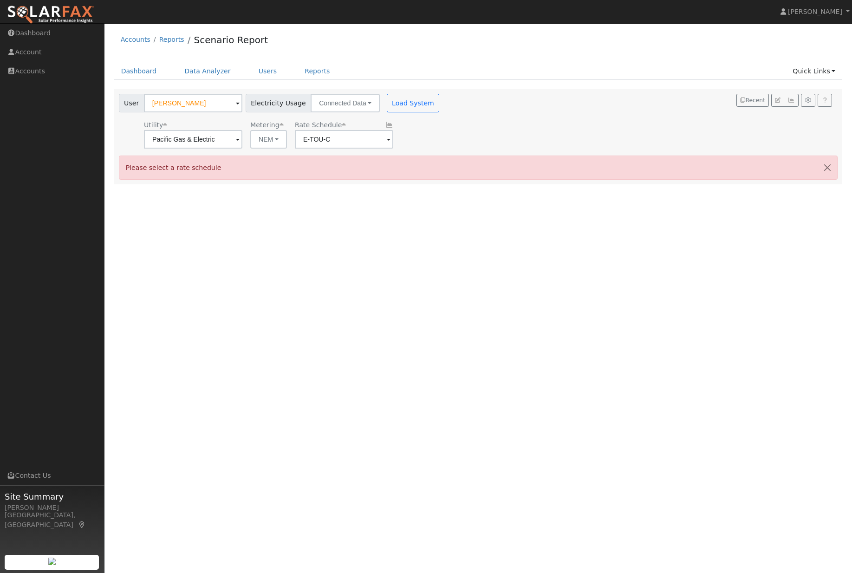
click at [390, 112] on button "Load System" at bounding box center [413, 103] width 53 height 19
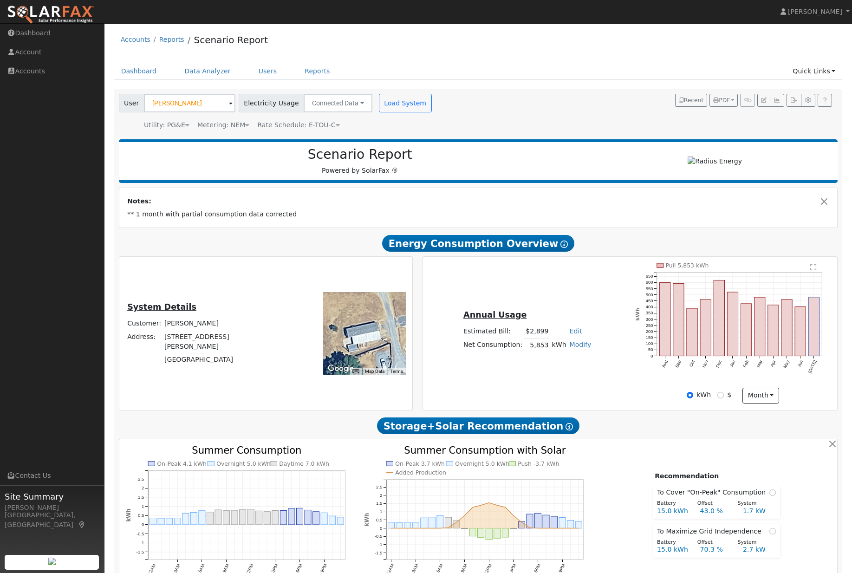
click at [233, 130] on div "Metering: NEM" at bounding box center [223, 125] width 52 height 10
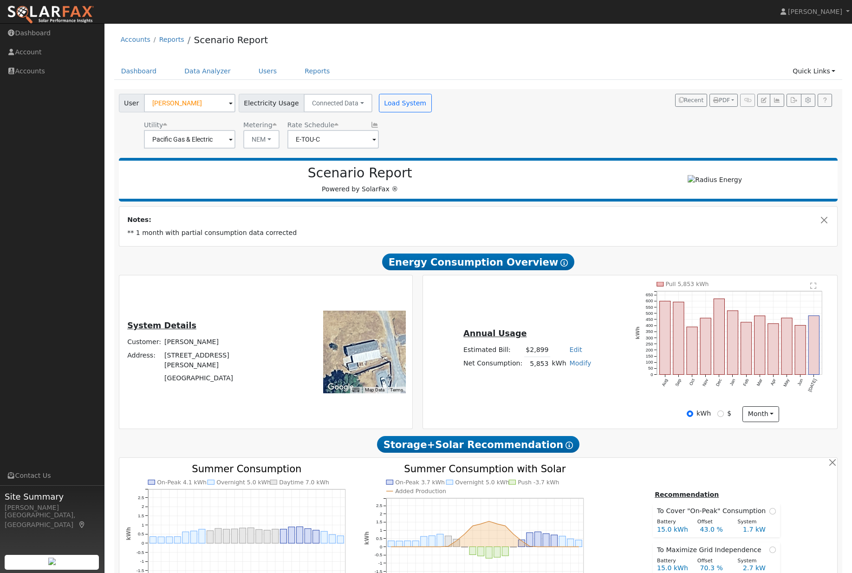
click at [257, 130] on div "Metering" at bounding box center [261, 125] width 36 height 10
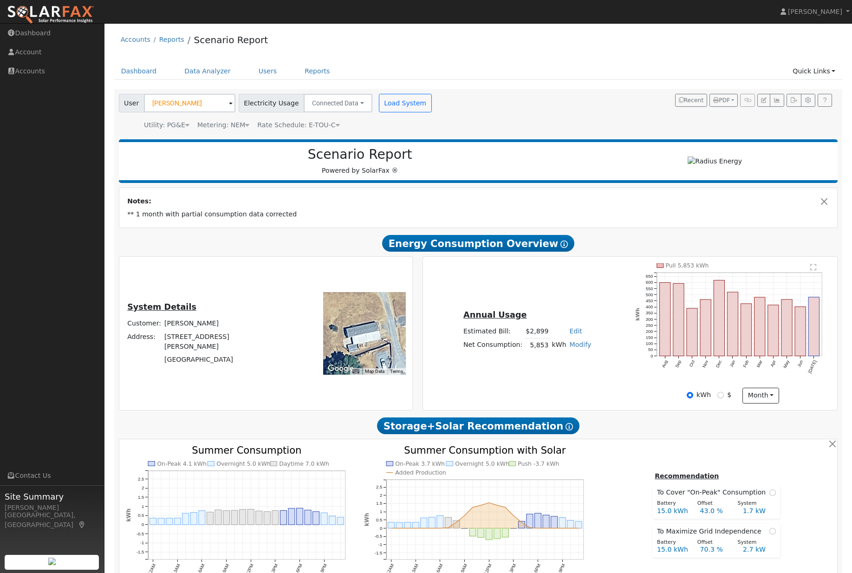
click at [229, 126] on div "Metering: NEM" at bounding box center [223, 125] width 52 height 10
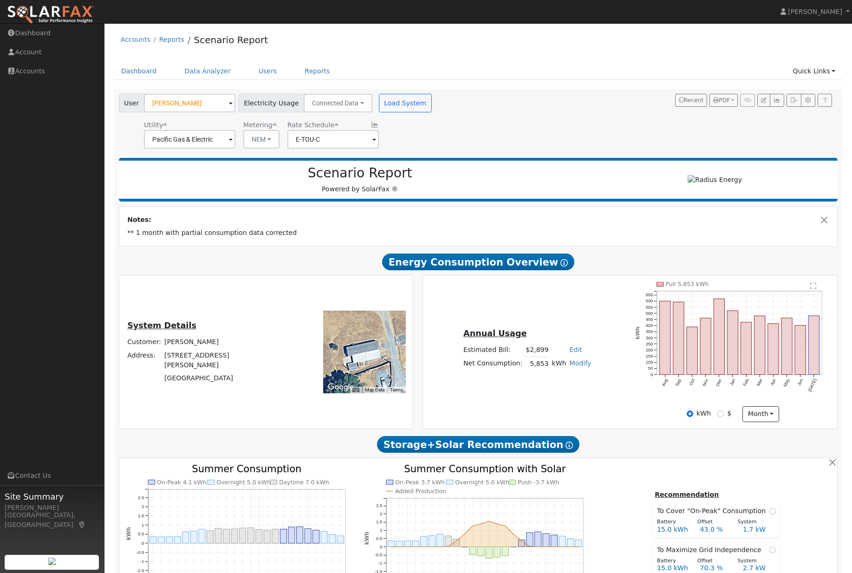
click at [247, 147] on button "NEM" at bounding box center [261, 139] width 36 height 19
click at [265, 173] on link "NBT" at bounding box center [267, 173] width 65 height 13
type input "E-ELEC"
click at [419, 108] on button "Load System" at bounding box center [405, 103] width 53 height 19
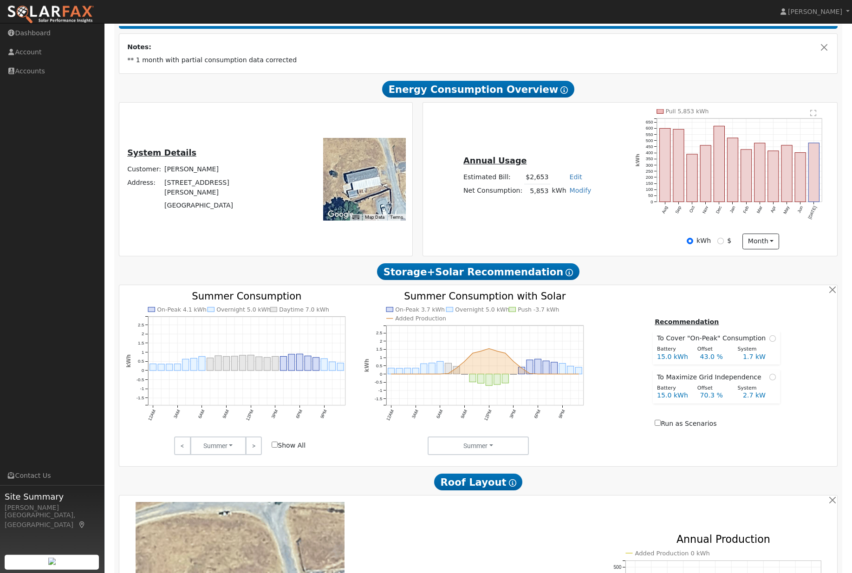
scroll to position [0, 0]
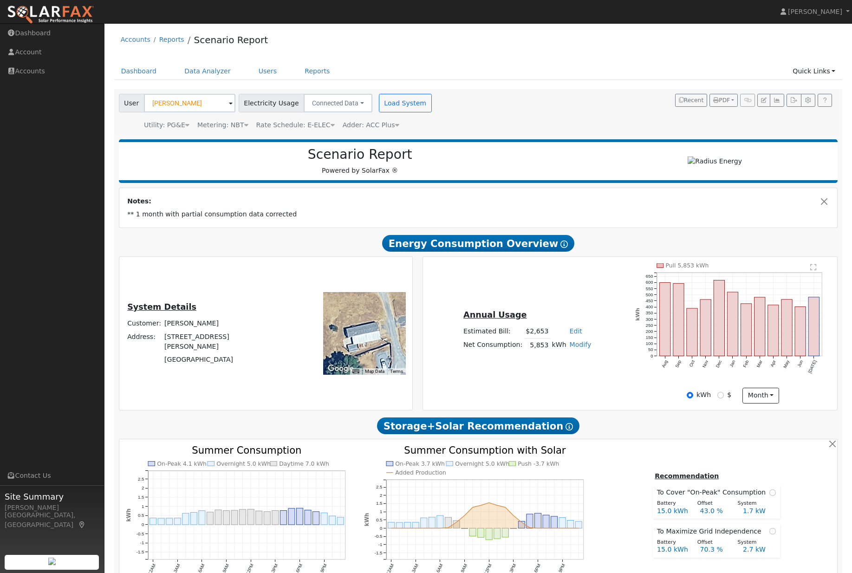
click at [252, 80] on link "Users" at bounding box center [268, 71] width 33 height 17
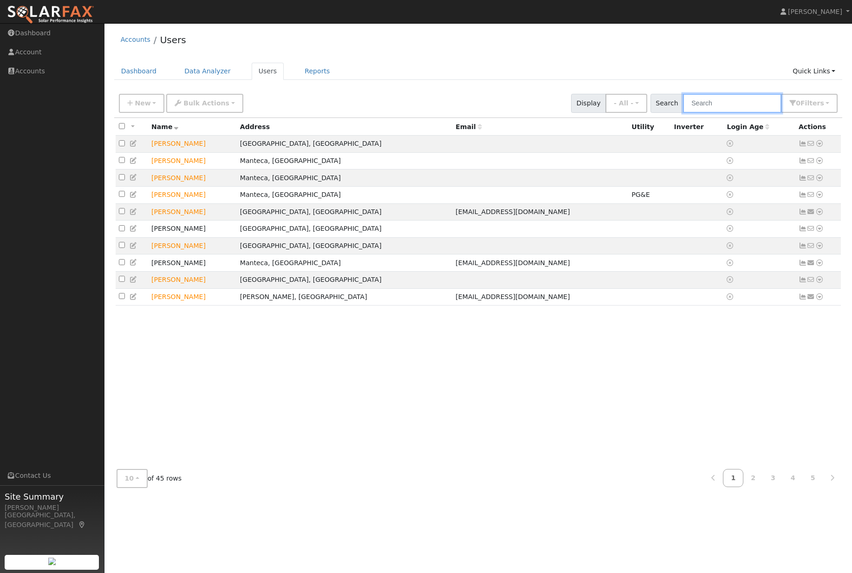
click at [741, 104] on input "text" at bounding box center [732, 103] width 98 height 19
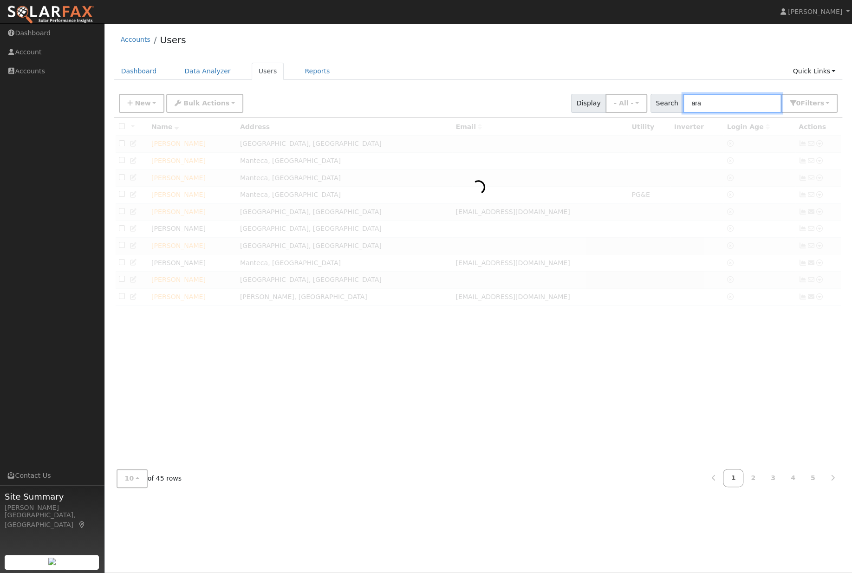
type input "ara"
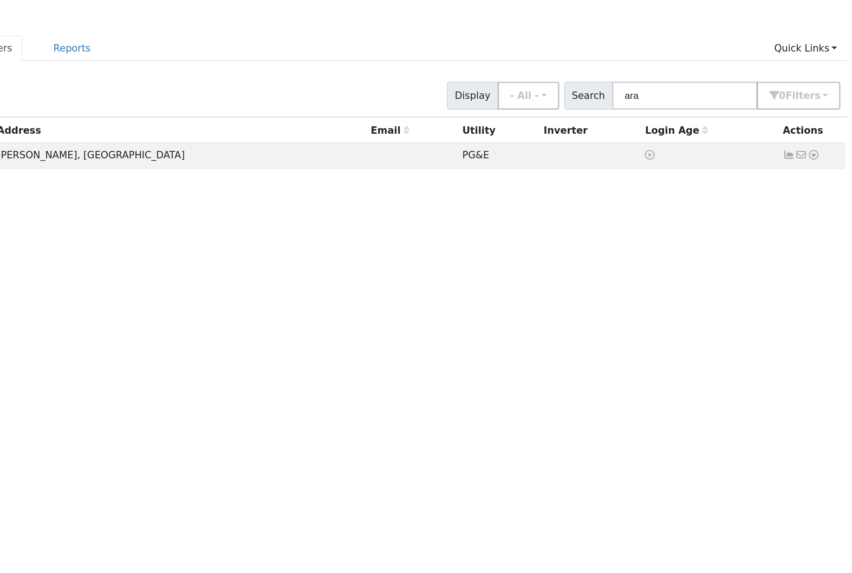
click at [815, 140] on icon at bounding box center [819, 143] width 8 height 7
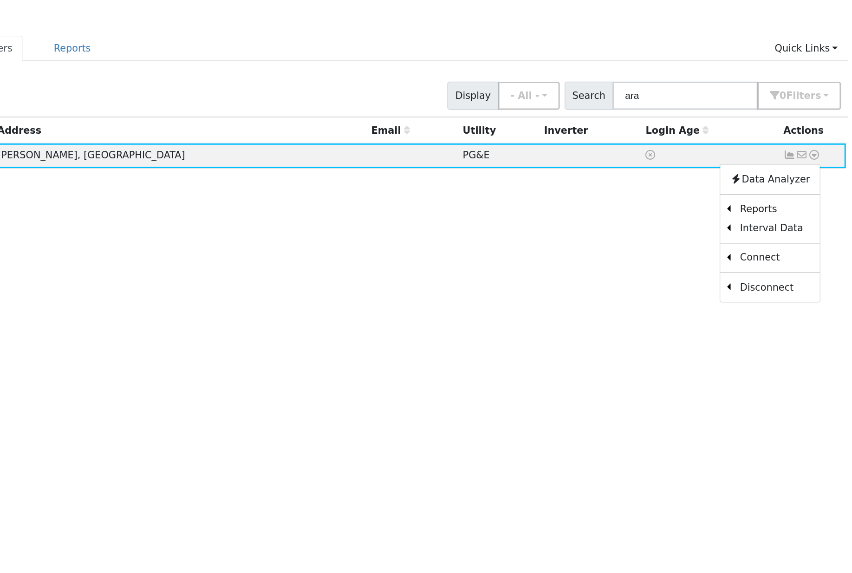
click at [0, 0] on link "Scenario" at bounding box center [0, 0] width 0 height 0
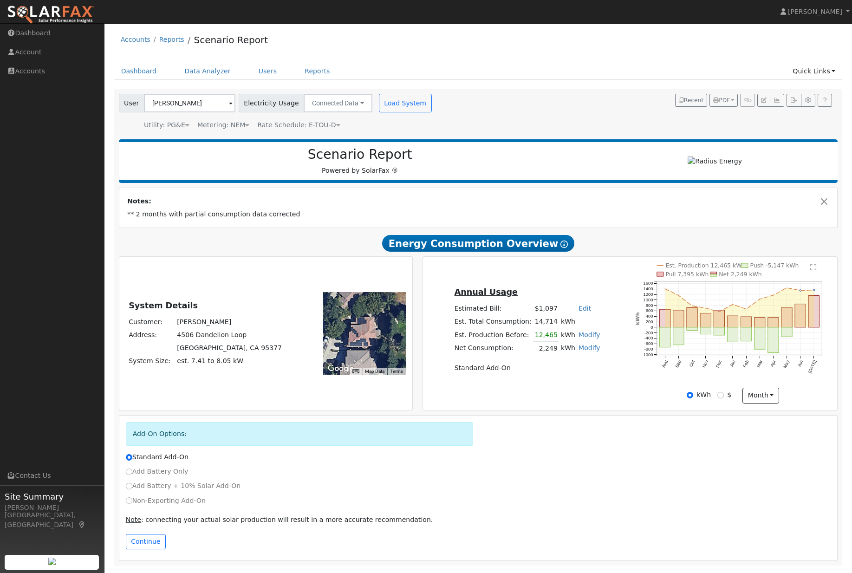
click at [419, 103] on button "Load System" at bounding box center [405, 103] width 53 height 19
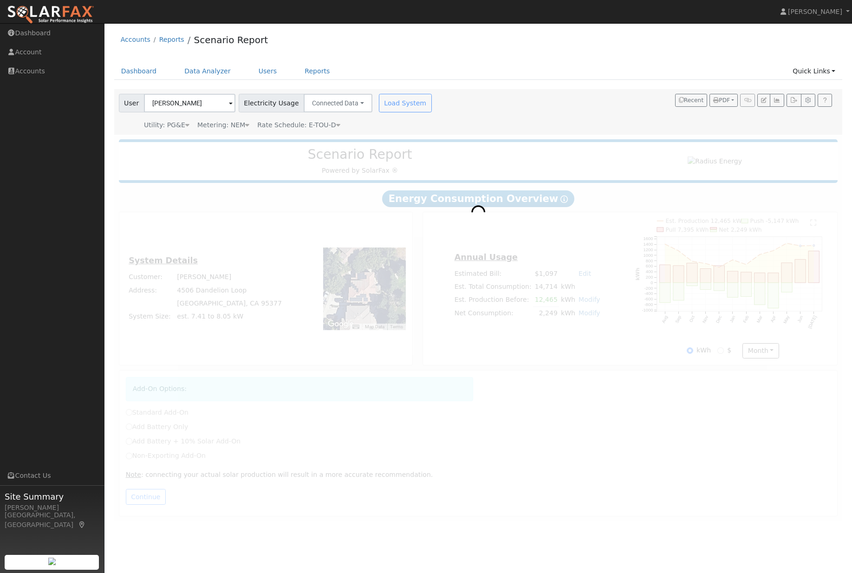
radio input "true"
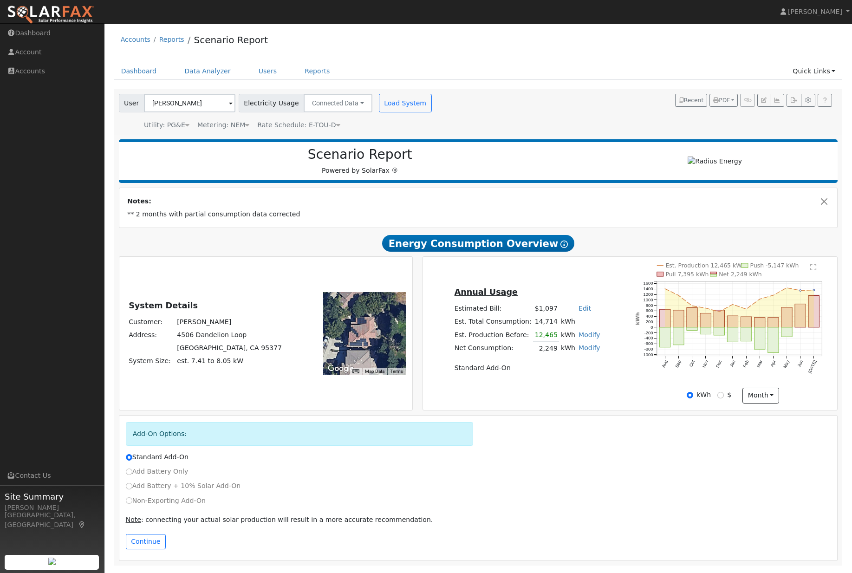
click at [779, 104] on button "button" at bounding box center [777, 100] width 14 height 13
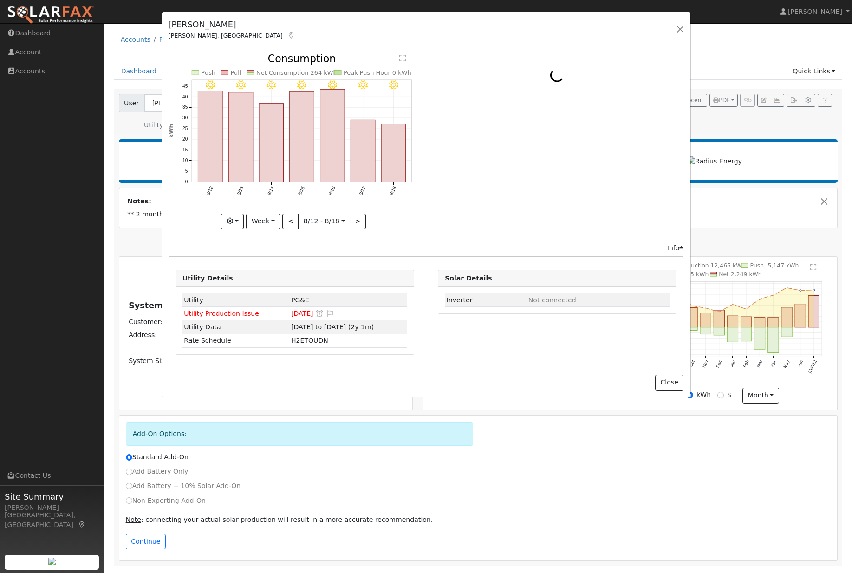
click at [232, 317] on span "Utility Production Issue" at bounding box center [221, 313] width 75 height 7
click at [279, 225] on button "Week" at bounding box center [263, 222] width 34 height 16
click at [266, 286] on link "Year" at bounding box center [279, 279] width 65 height 13
type input "2024-08-01"
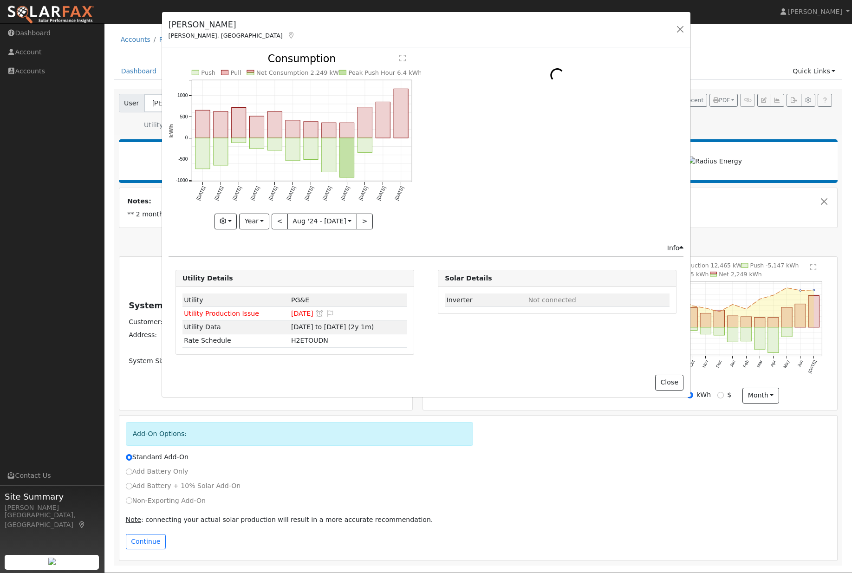
click at [264, 228] on button "Year" at bounding box center [254, 222] width 30 height 16
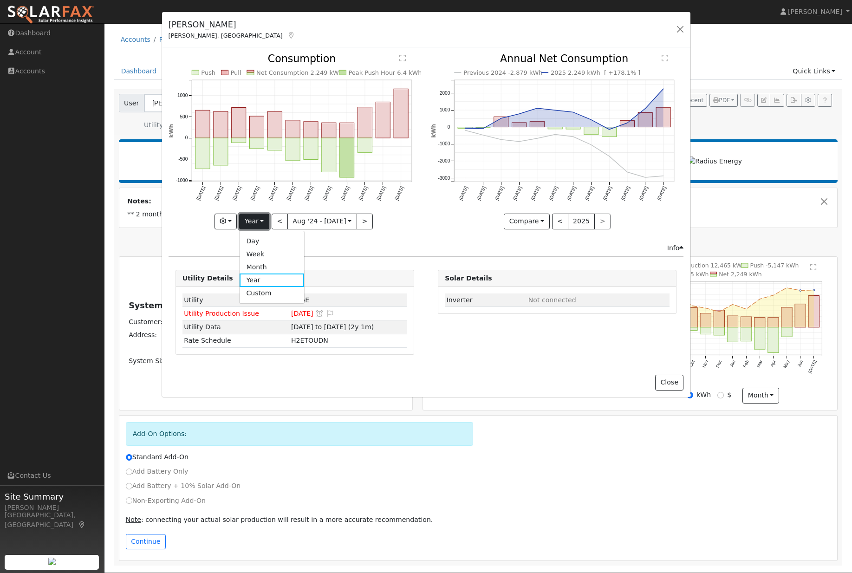
click at [224, 224] on icon "button" at bounding box center [223, 221] width 7 height 7
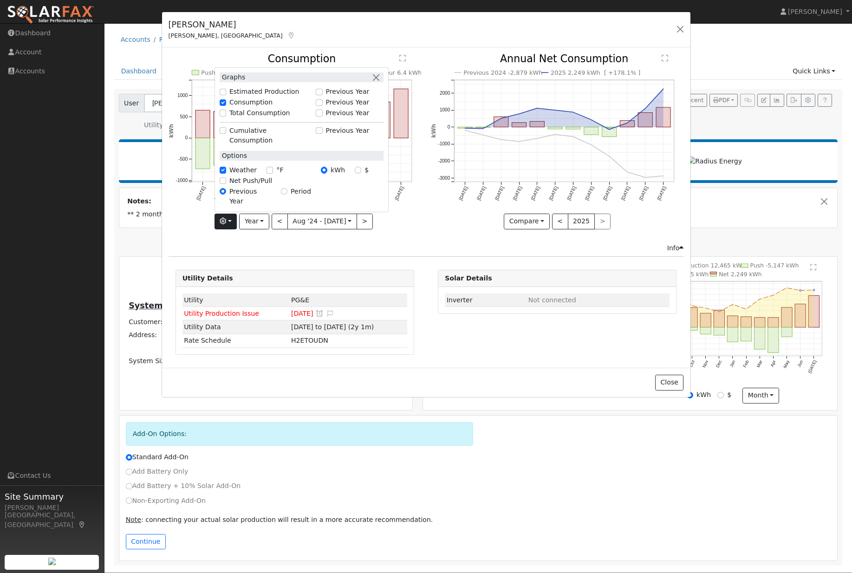
click at [327, 98] on label "Previous Year" at bounding box center [348, 103] width 44 height 10
click at [322, 99] on input "Previous Year" at bounding box center [319, 102] width 7 height 7
checkbox input "true"
click at [447, 241] on div "Previous 2024 -2,879 kWh 2025 2,249 kWh [ +178.1% ] Aug '24 Sep '24 Oct '24 Nov…" at bounding box center [557, 148] width 262 height 189
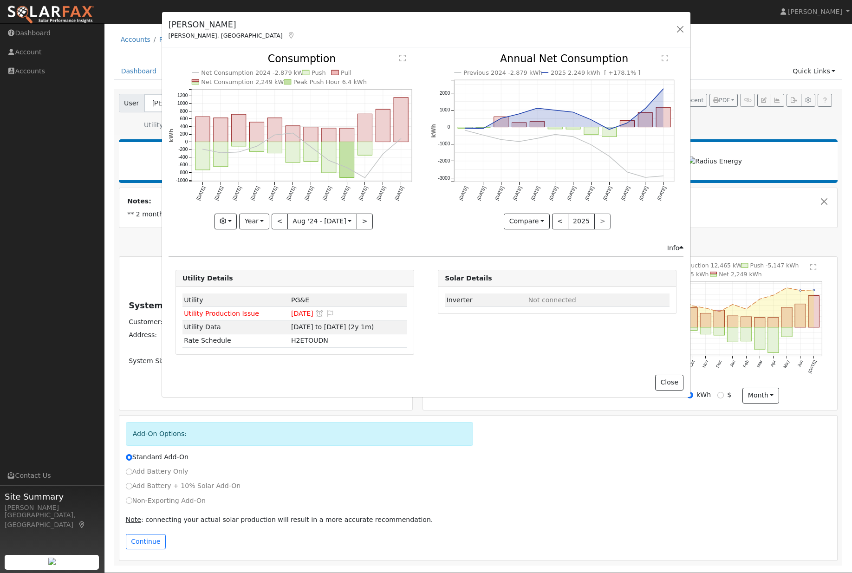
click at [372, 223] on button ">" at bounding box center [365, 222] width 16 height 16
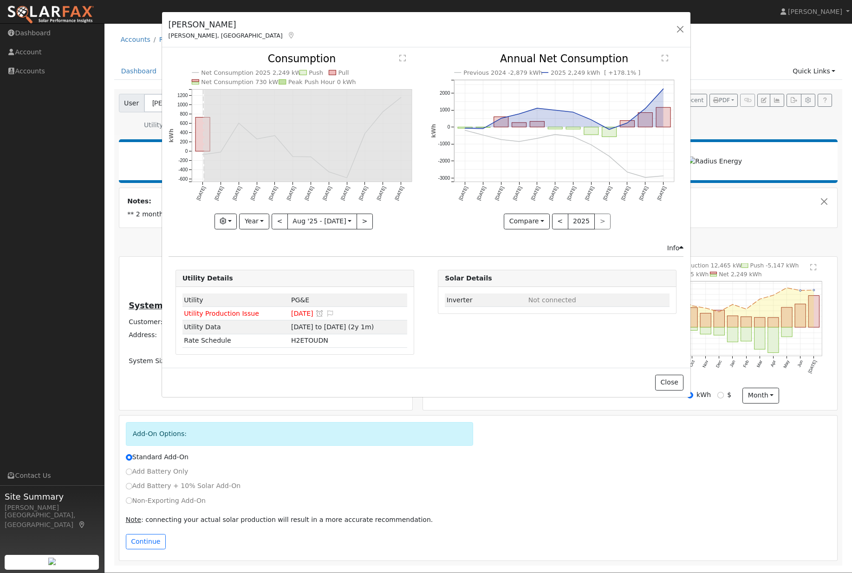
click at [373, 228] on button ">" at bounding box center [365, 222] width 16 height 16
click at [369, 229] on button ">" at bounding box center [365, 222] width 16 height 16
type input "2027-08-01"
click at [677, 33] on button "button" at bounding box center [680, 29] width 13 height 13
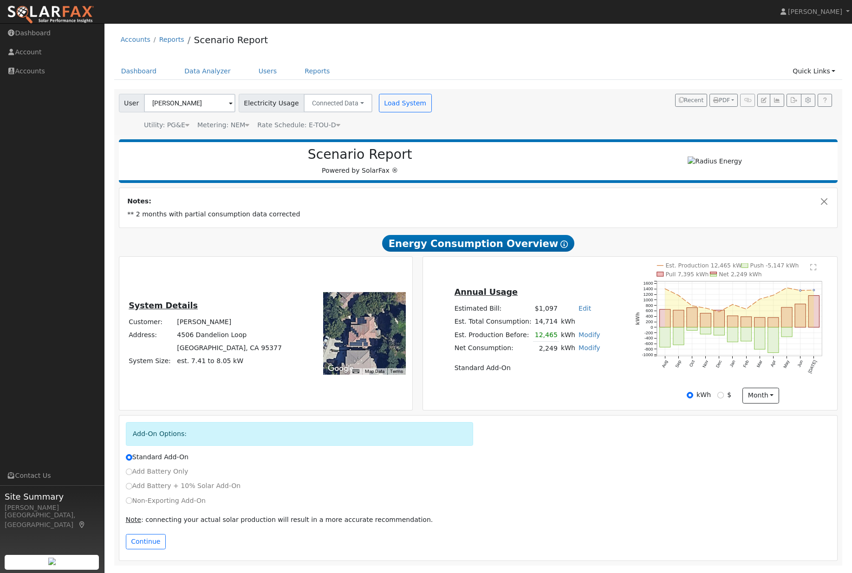
click at [272, 80] on link "Users" at bounding box center [268, 71] width 33 height 17
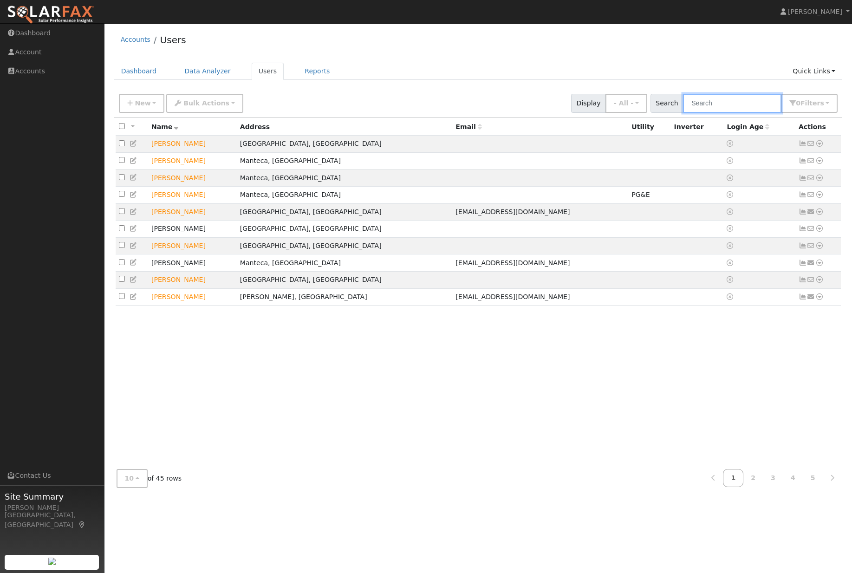
click at [746, 104] on input "text" at bounding box center [732, 103] width 98 height 19
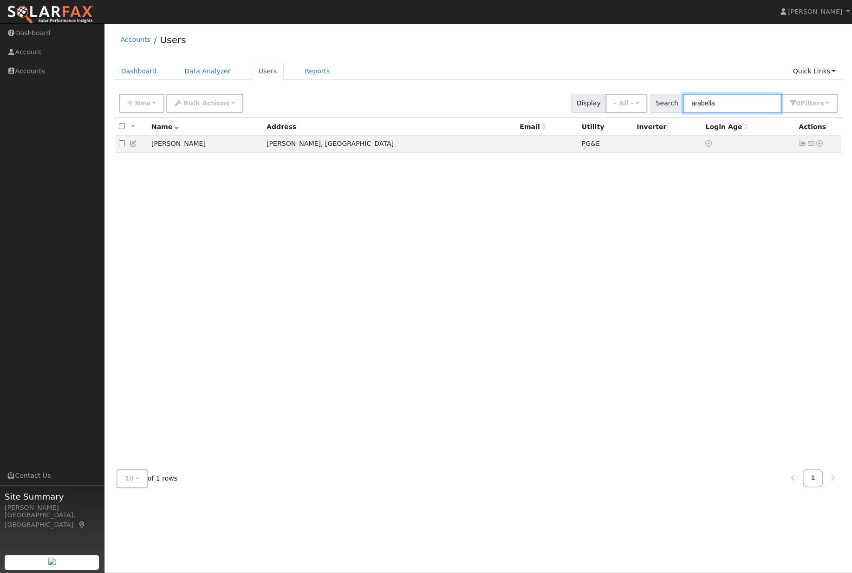
type input "arabella"
click at [820, 149] on link at bounding box center [819, 144] width 8 height 10
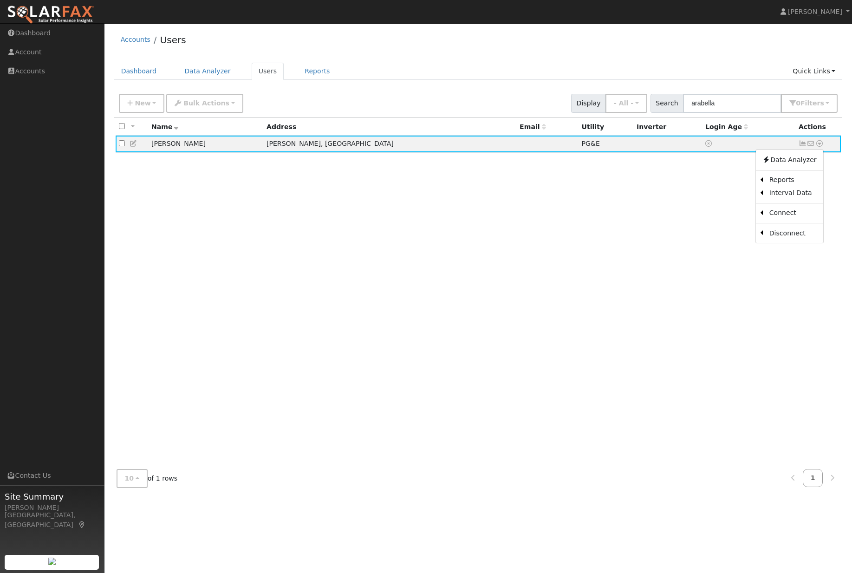
click at [522, 228] on div "All None All on page None on page Name Address Email Utility Inverter Login Age…" at bounding box center [478, 290] width 729 height 344
click at [201, 74] on link "Data Analyzer" at bounding box center [207, 71] width 60 height 17
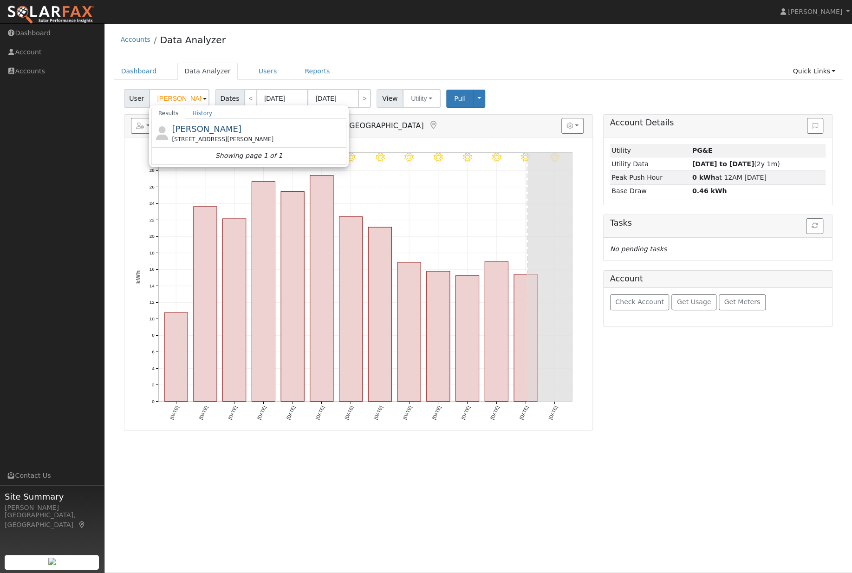
click at [294, 137] on div "[PERSON_NAME] [STREET_ADDRESS][PERSON_NAME]" at bounding box center [258, 133] width 172 height 21
type input "[PERSON_NAME]"
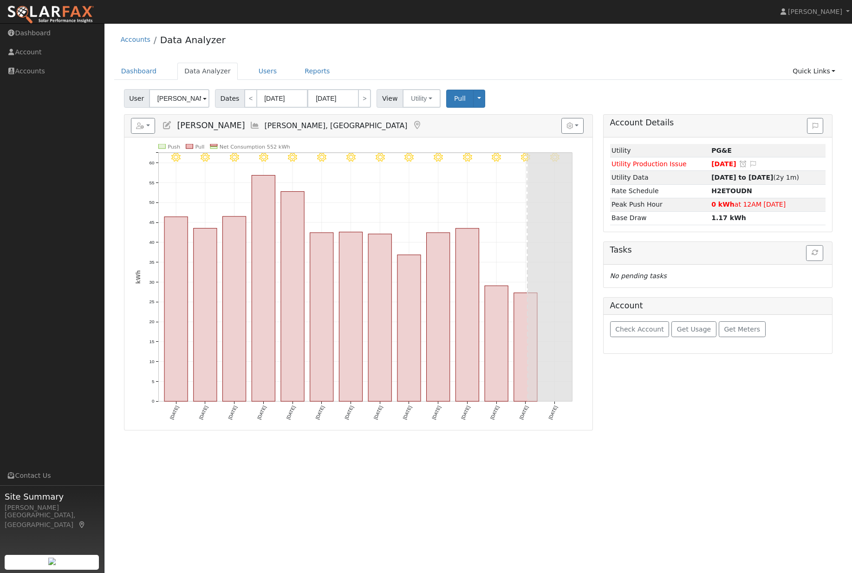
click at [706, 333] on span "Get Usage" at bounding box center [694, 328] width 34 height 7
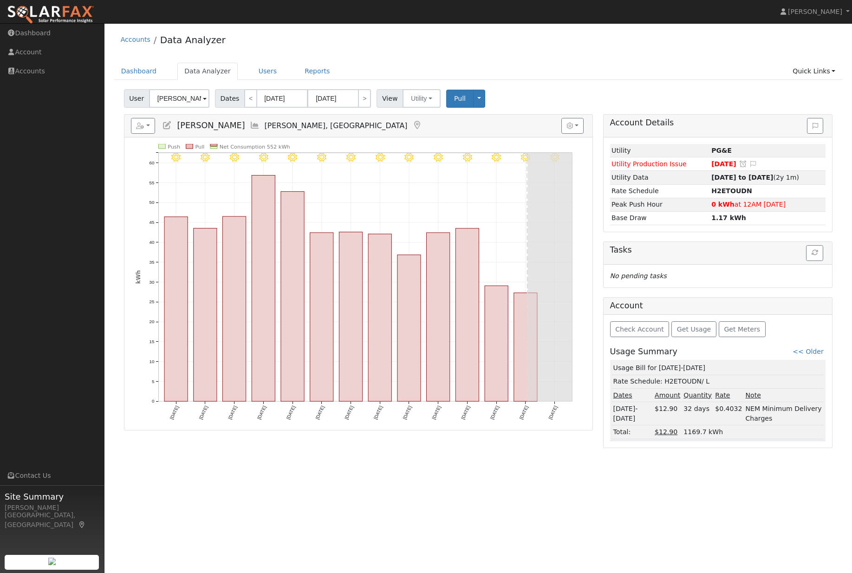
click at [800, 355] on link "<< Older" at bounding box center [808, 351] width 31 height 7
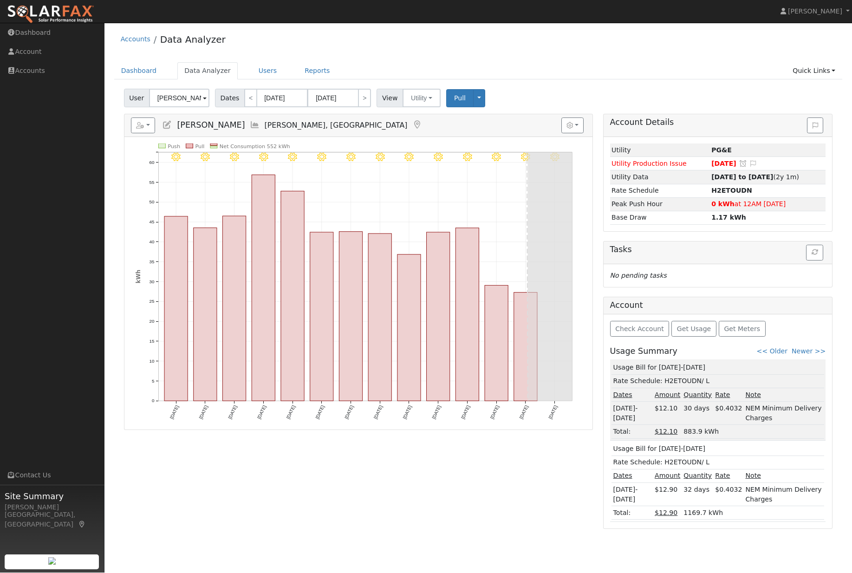
click at [774, 359] on div "Check Account Get Usage Get Meters Usage Summary << Older Newer >> Usage Bill f…" at bounding box center [718, 422] width 229 height 214
click at [777, 355] on link "<< Older" at bounding box center [772, 351] width 31 height 7
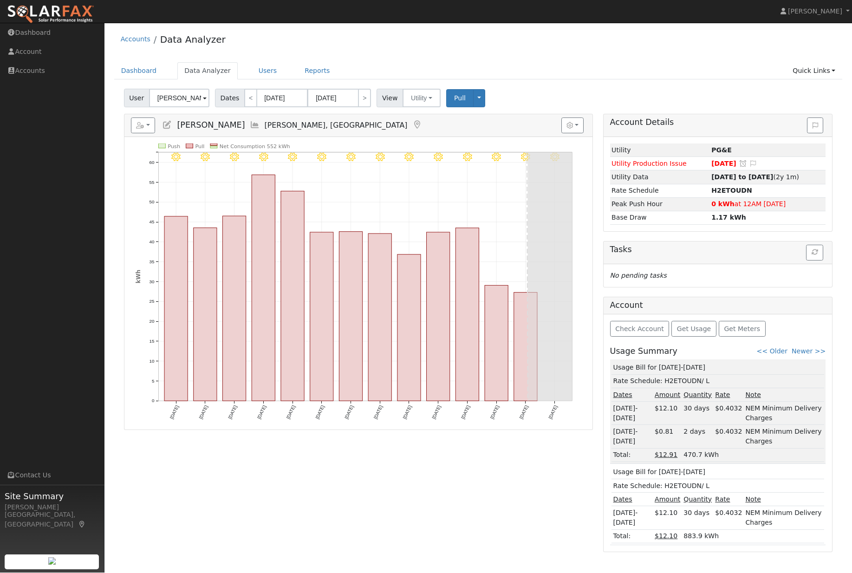
scroll to position [6, 0]
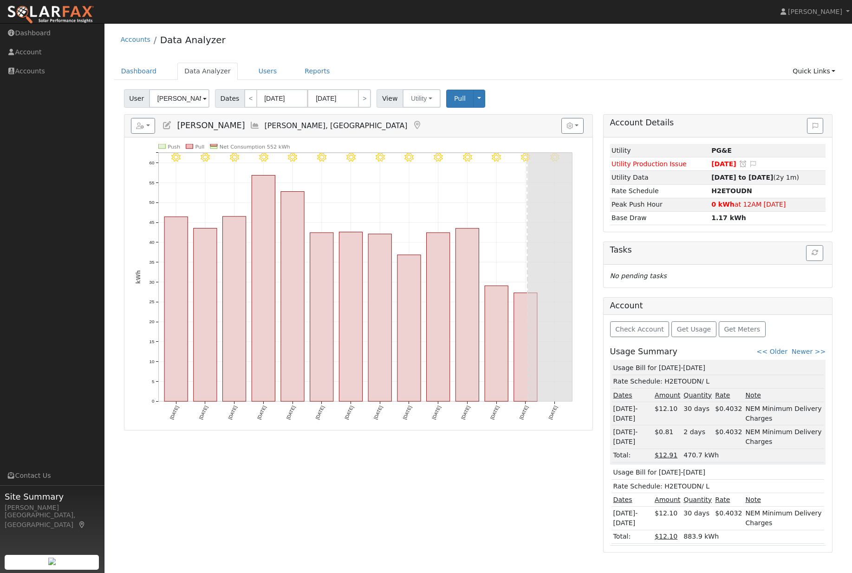
click at [776, 355] on link "<< Older" at bounding box center [772, 351] width 31 height 7
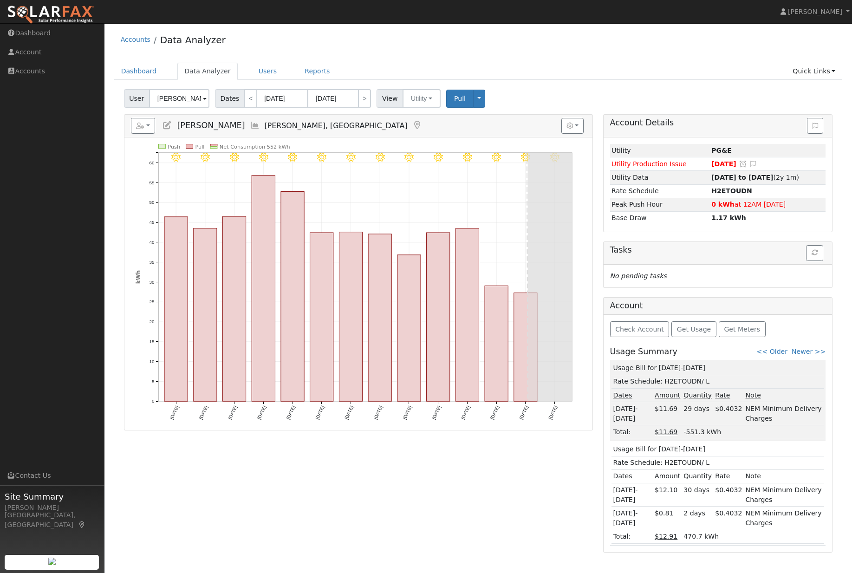
click at [779, 355] on link "<< Older" at bounding box center [772, 351] width 31 height 7
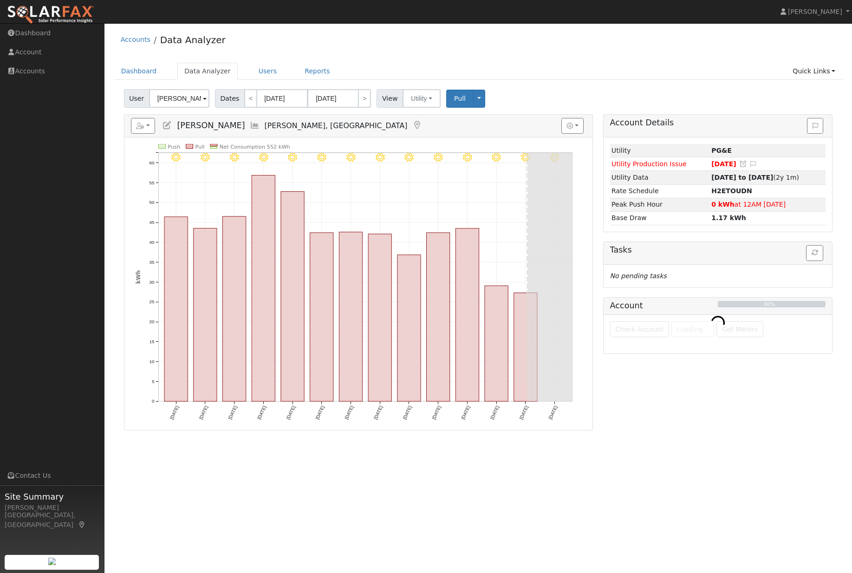
scroll to position [0, 0]
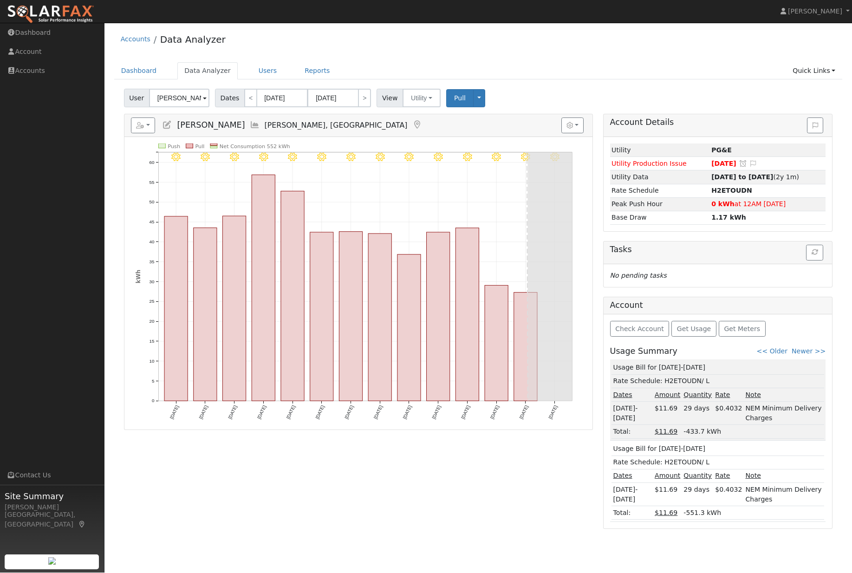
click at [772, 355] on link "<< Older" at bounding box center [772, 351] width 31 height 7
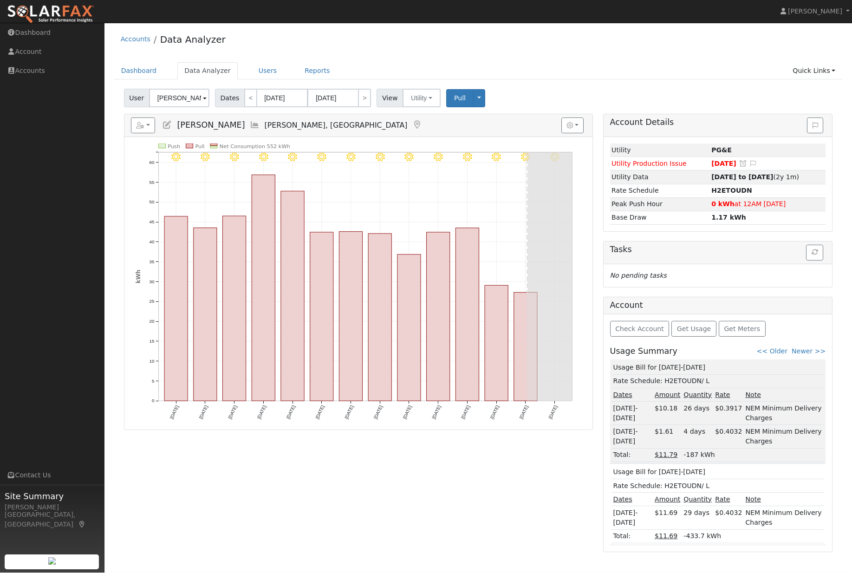
scroll to position [6, 0]
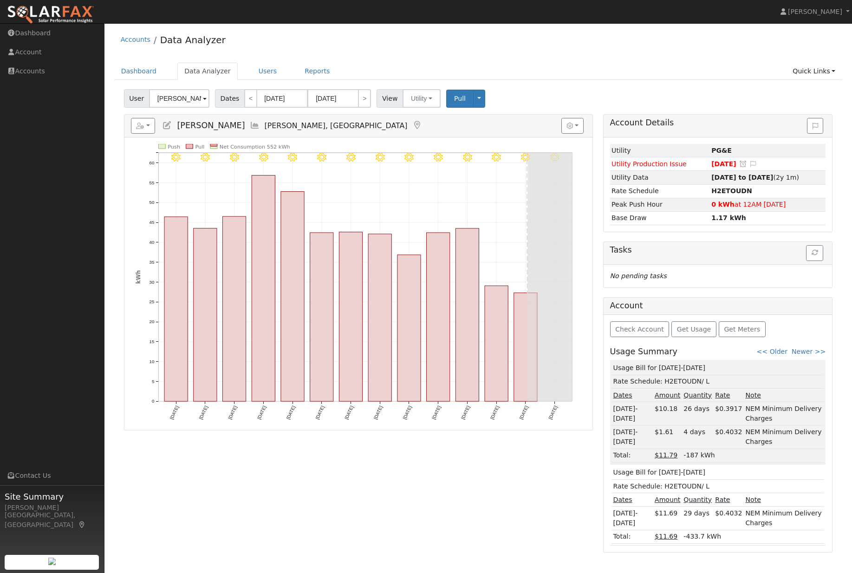
click at [773, 354] on div "Check Account Get Usage Get Meters Usage Summary << Older Newer >> Usage Bill f…" at bounding box center [718, 433] width 229 height 237
click at [778, 355] on link "<< Older" at bounding box center [772, 351] width 31 height 7
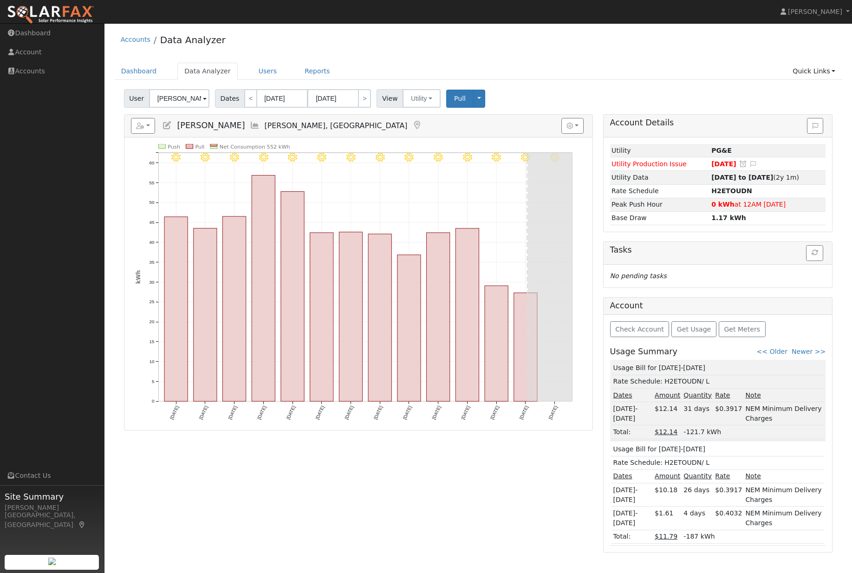
scroll to position [0, 0]
click at [570, 134] on button "button" at bounding box center [572, 126] width 23 height 16
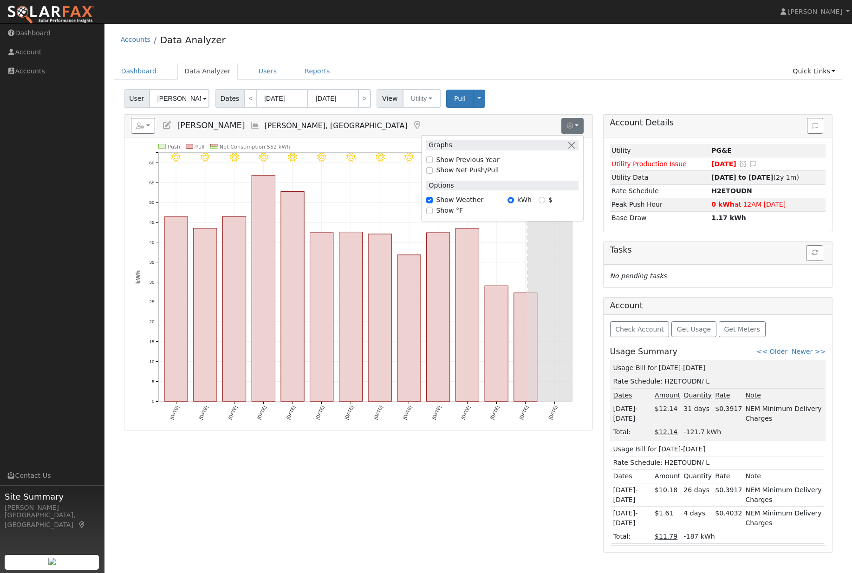
click at [144, 127] on icon "button" at bounding box center [140, 126] width 8 height 7
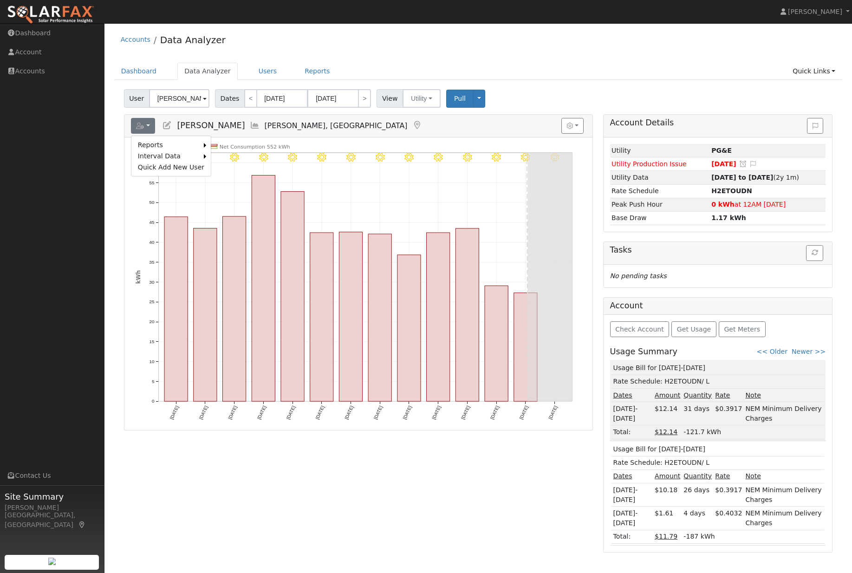
click at [0, 0] on link "Scenario" at bounding box center [0, 0] width 0 height 0
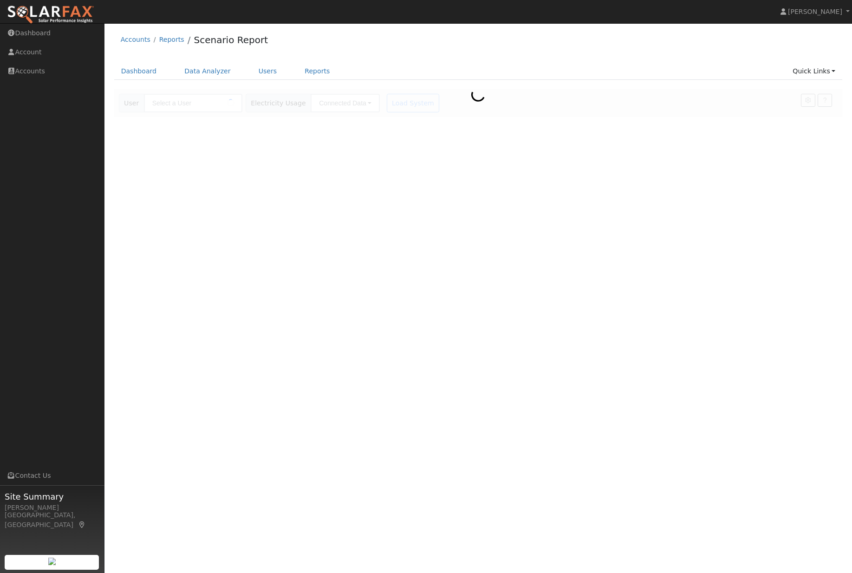
type input "[PERSON_NAME]"
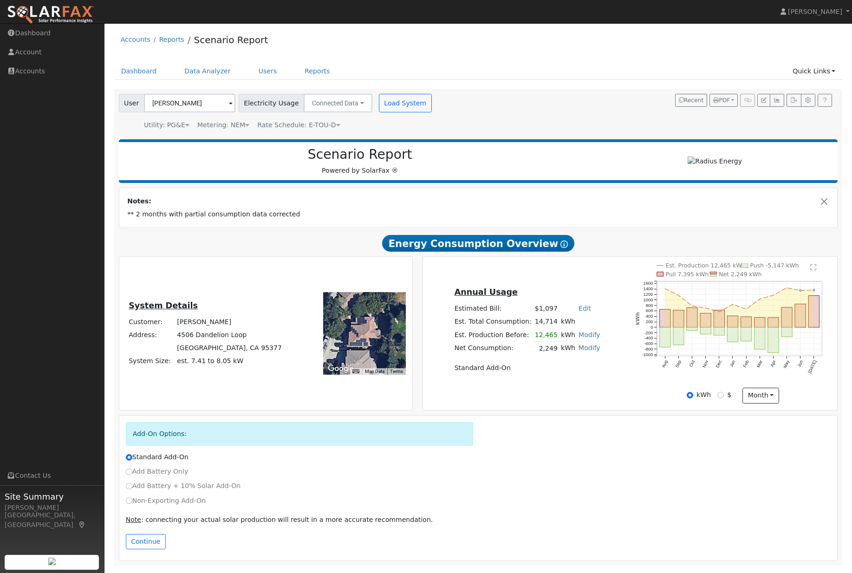
click at [774, 103] on icon "button" at bounding box center [777, 101] width 7 height 6
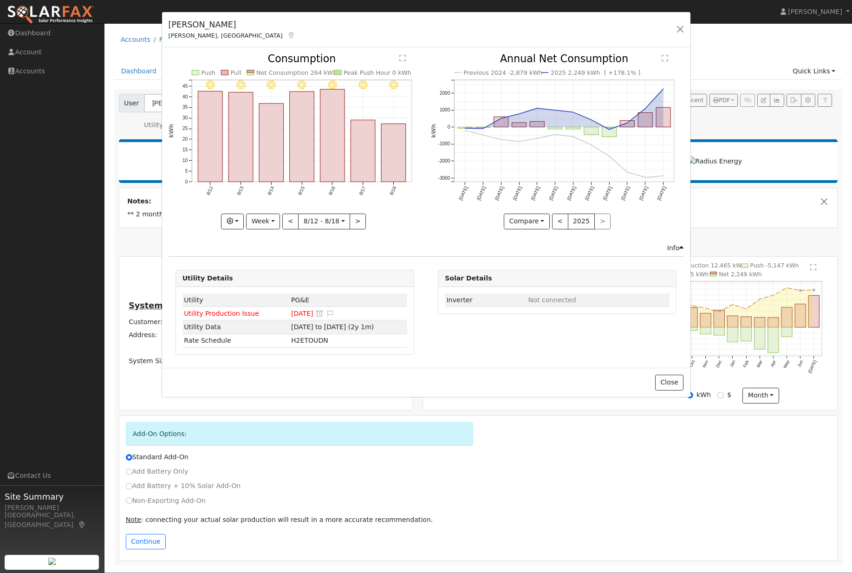
click at [279, 222] on button "Week" at bounding box center [263, 222] width 34 height 16
click at [266, 286] on link "Year" at bounding box center [279, 279] width 65 height 13
type input "2024-08-01"
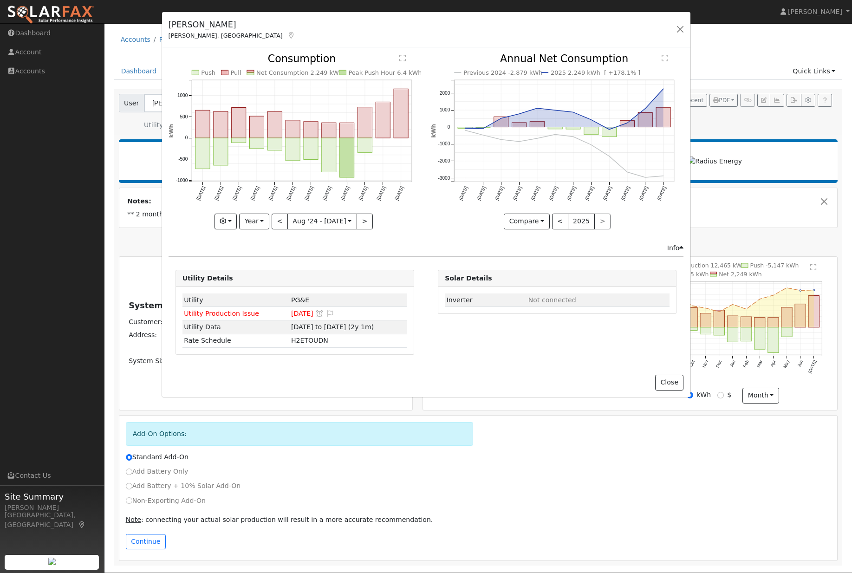
click at [231, 224] on button "button" at bounding box center [226, 222] width 23 height 16
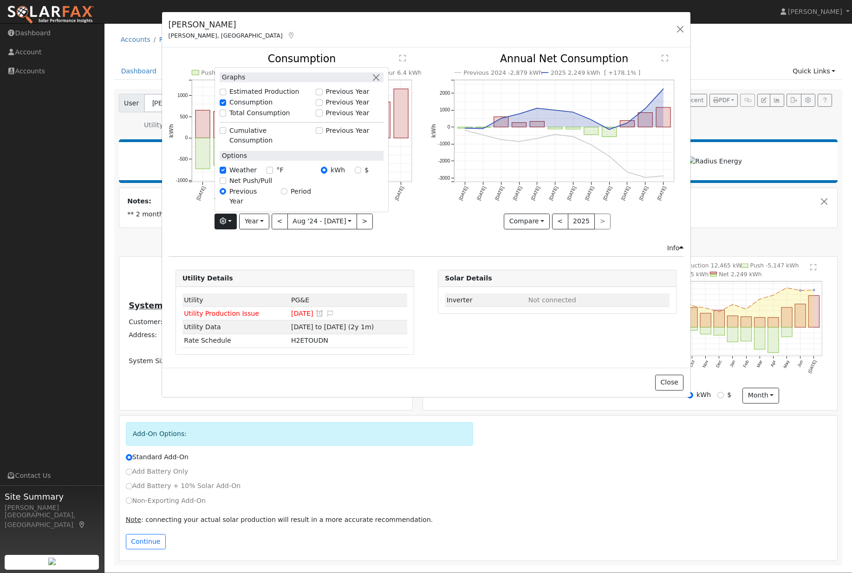
click at [316, 99] on input "Previous Year" at bounding box center [319, 102] width 7 height 7
checkbox input "true"
click at [372, 72] on button "button" at bounding box center [376, 77] width 10 height 10
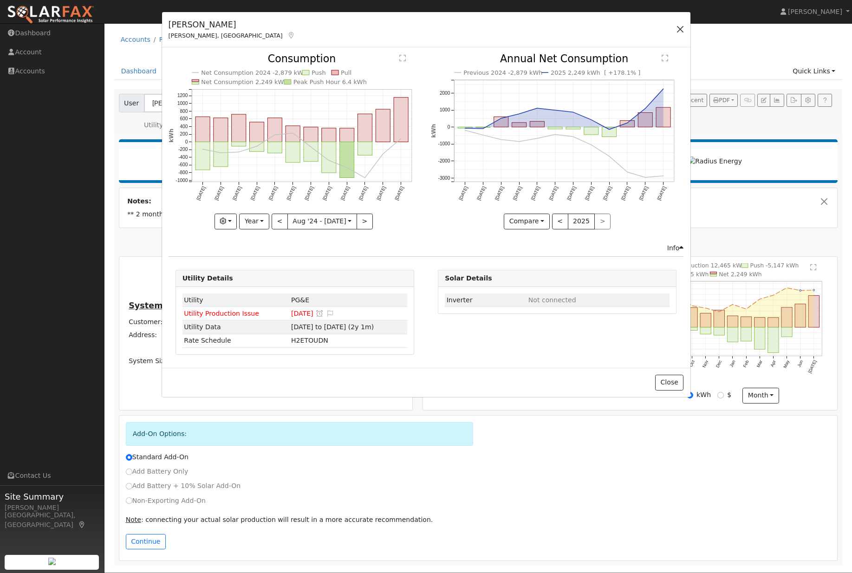
click at [674, 36] on button "button" at bounding box center [680, 29] width 13 height 13
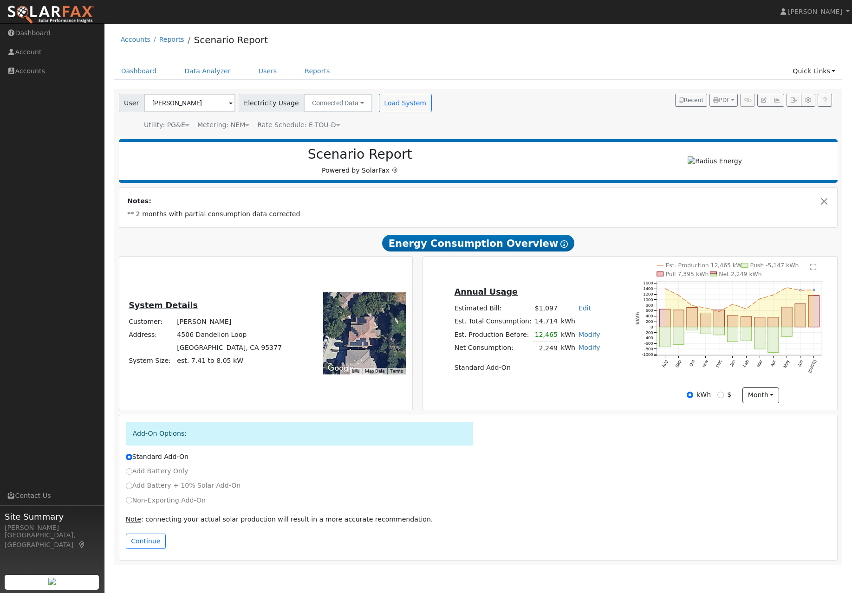
click at [649, 10] on nav "Jon-Michael Brown Jon-Michael Brown Profile Help Center Terms Of Service See Wh…" at bounding box center [426, 12] width 852 height 24
click at [146, 66] on link "Dashboard" at bounding box center [139, 71] width 50 height 17
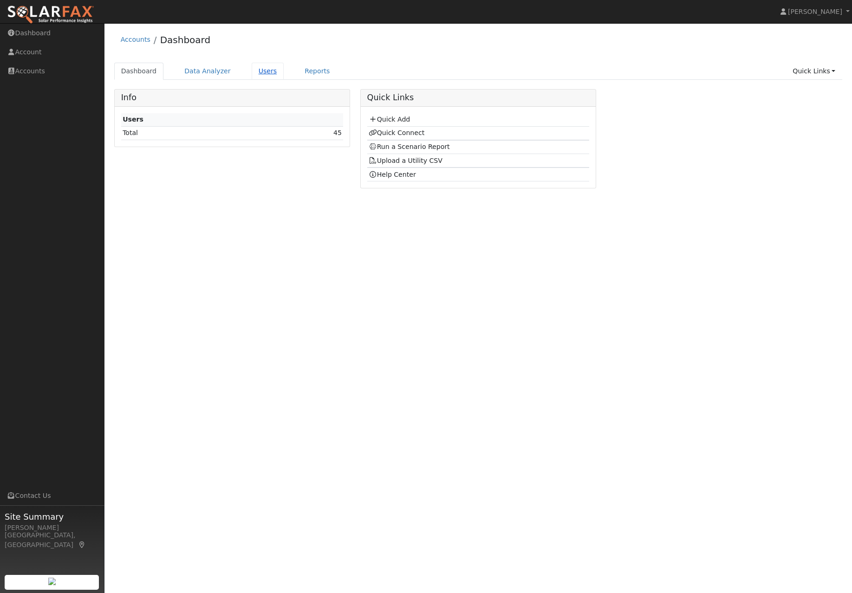
click at [263, 73] on link "Users" at bounding box center [268, 71] width 33 height 17
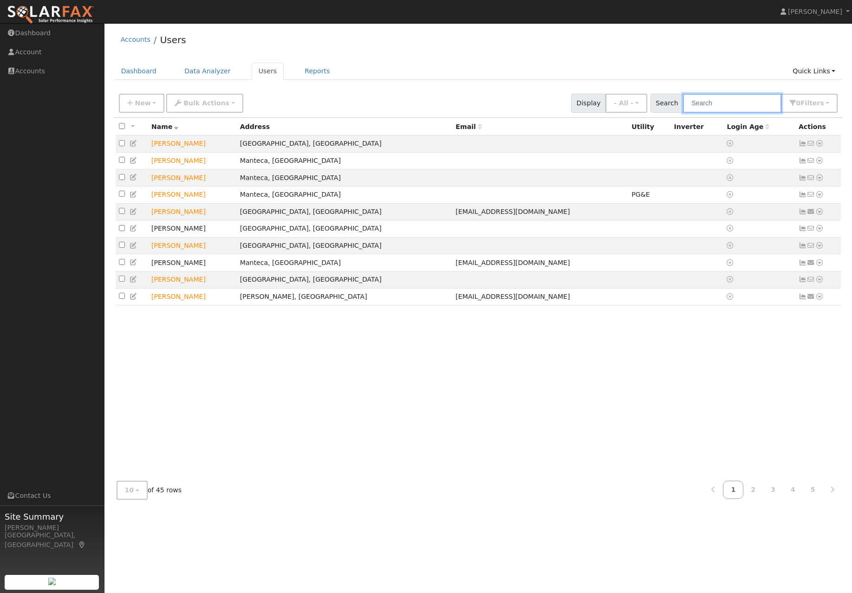
click at [736, 113] on input "text" at bounding box center [732, 103] width 98 height 19
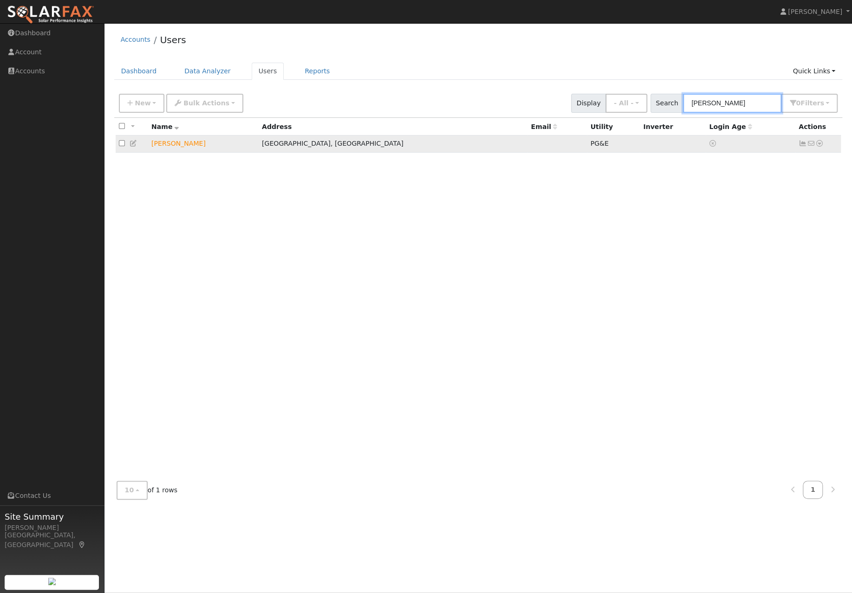
type input "[PERSON_NAME]"
click at [819, 149] on link at bounding box center [819, 144] width 8 height 10
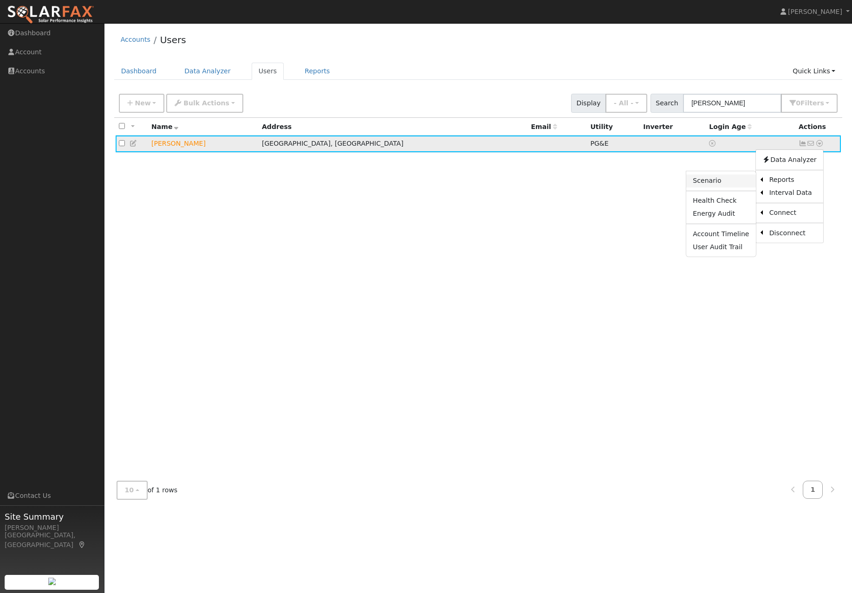
click at [706, 188] on link "Scenario" at bounding box center [720, 181] width 69 height 13
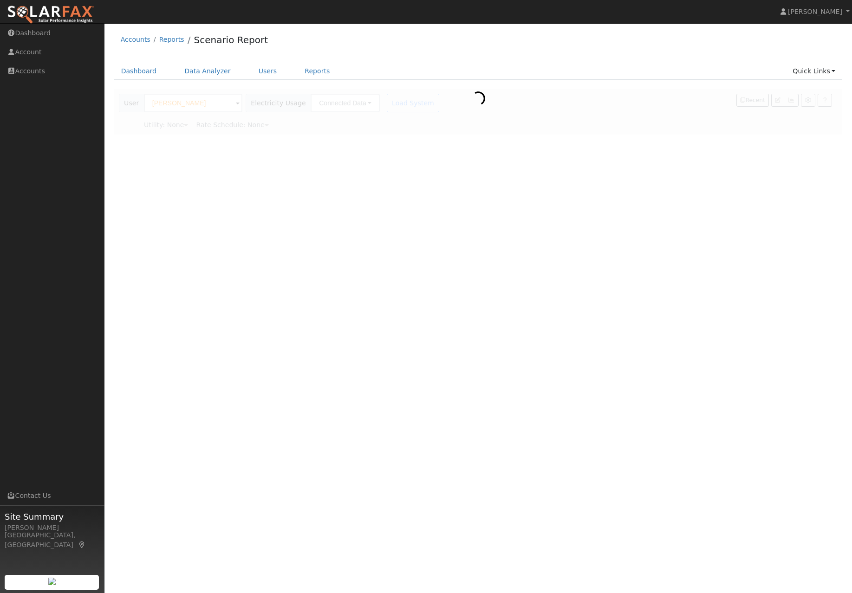
type input "Pacific Gas & Electric"
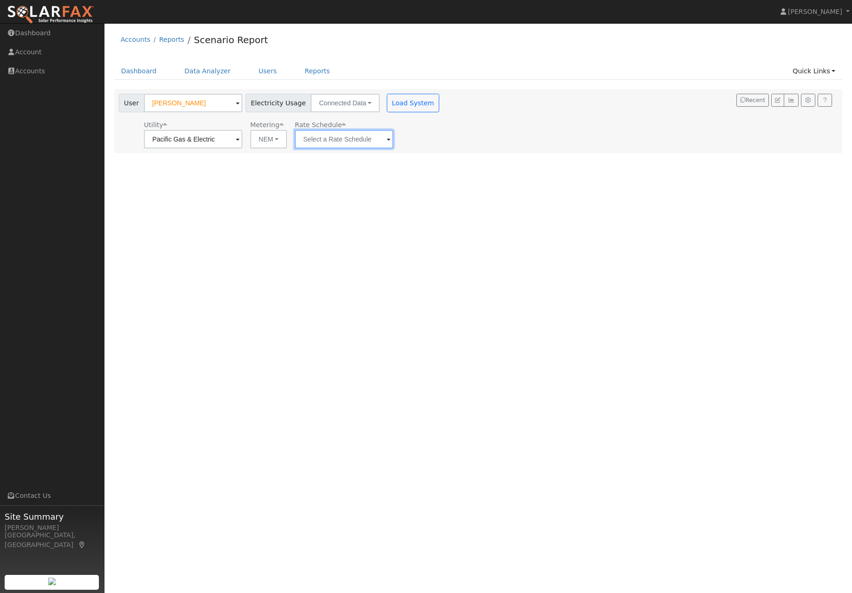
click at [242, 149] on input "text" at bounding box center [193, 139] width 98 height 19
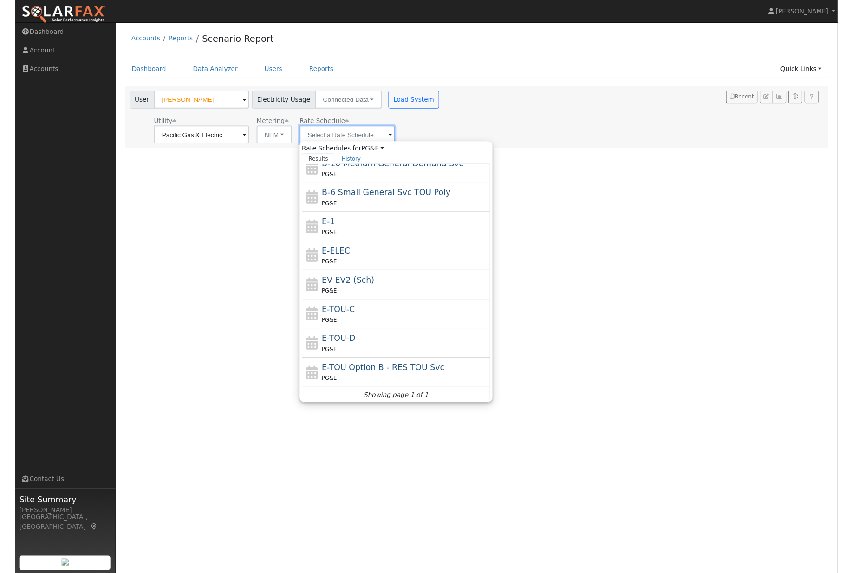
scroll to position [98, 0]
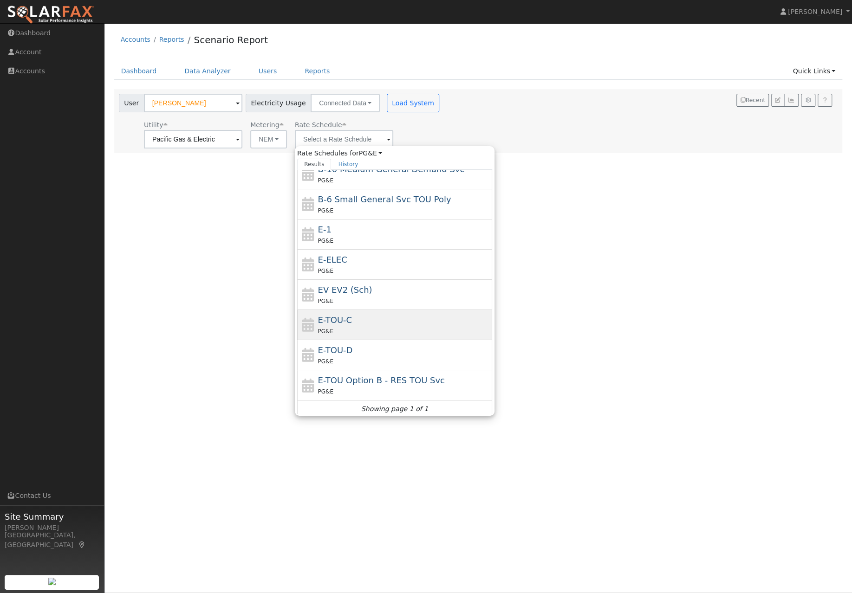
click at [377, 326] on div "E-TOU-C PG&E" at bounding box center [404, 325] width 172 height 22
type input "E-TOU-C"
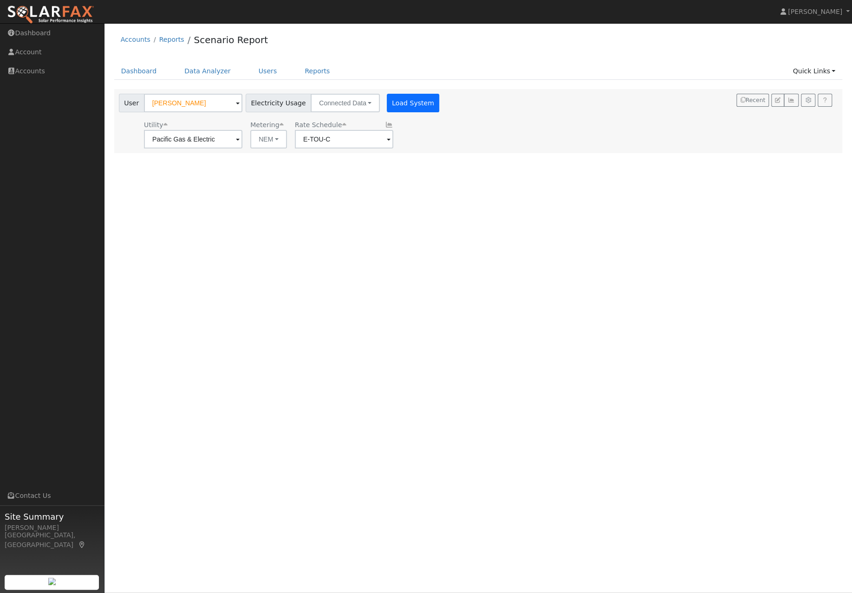
click at [405, 110] on button "Load System" at bounding box center [413, 103] width 53 height 19
